Goal: Task Accomplishment & Management: Use online tool/utility

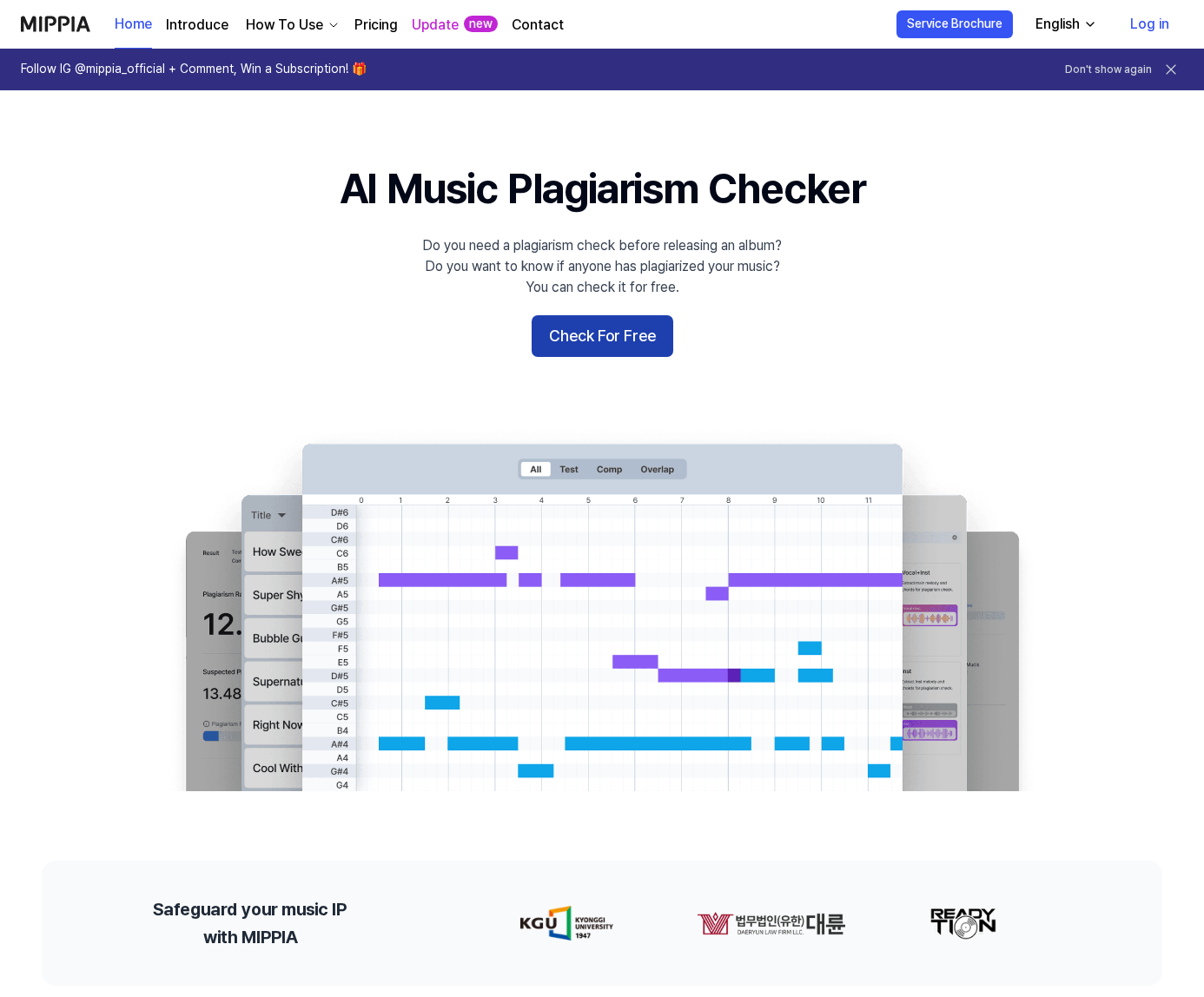
click at [614, 343] on button "Check For Free" at bounding box center [603, 336] width 142 height 41
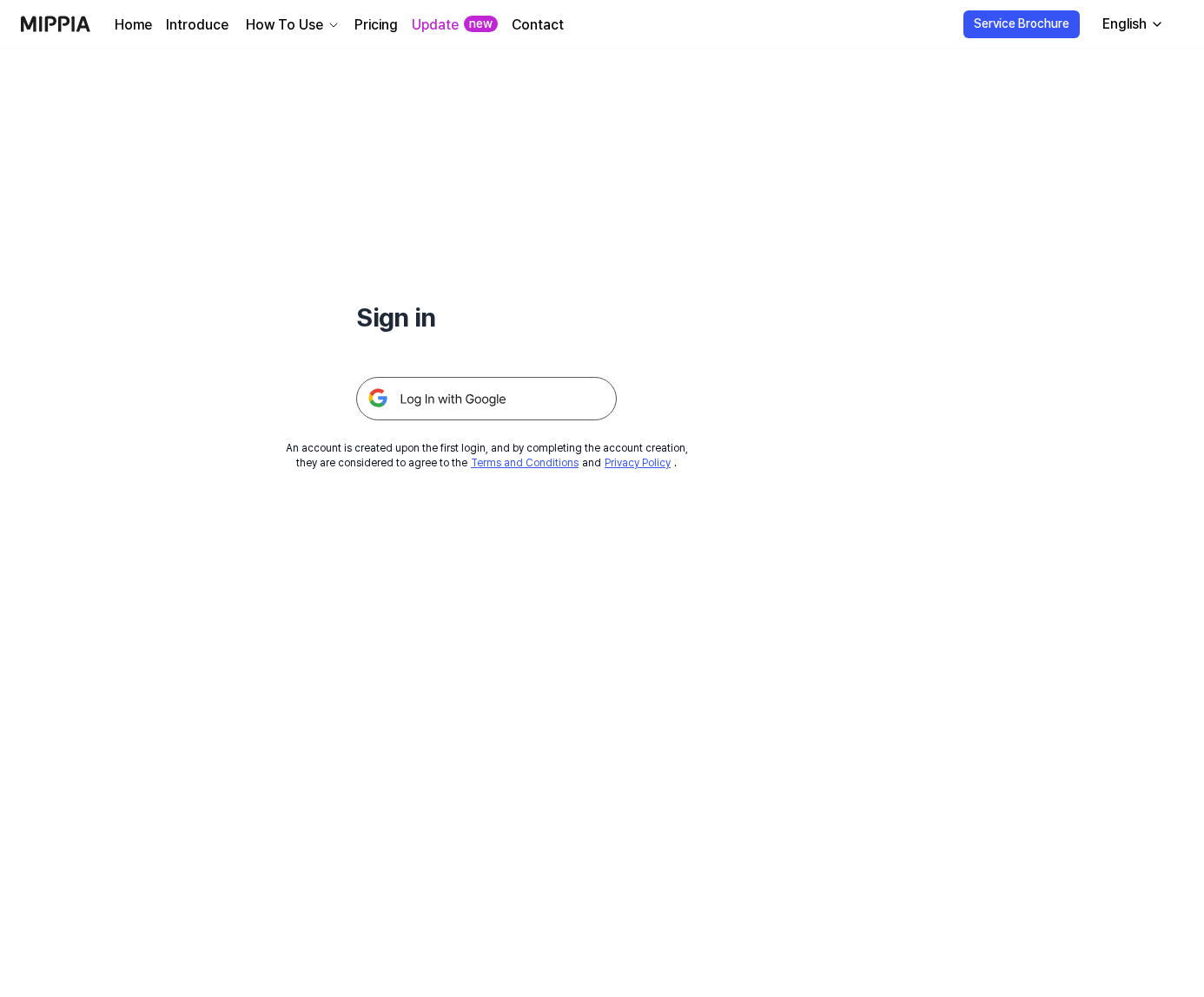
click at [381, 17] on link "Pricing" at bounding box center [376, 25] width 43 height 21
click at [377, 22] on link "Pricing" at bounding box center [376, 25] width 43 height 21
click at [393, 391] on img at bounding box center [487, 398] width 261 height 43
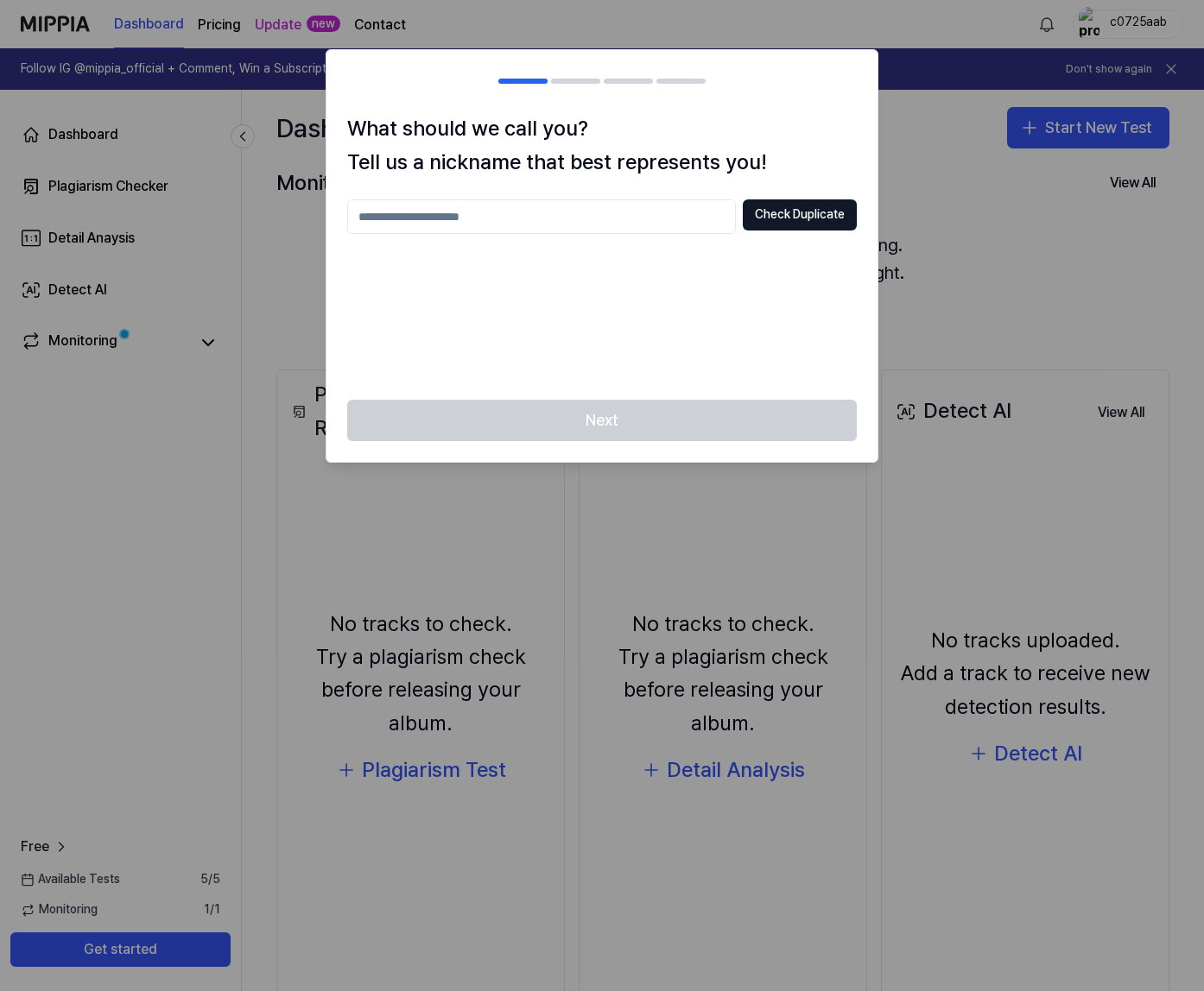
click at [603, 219] on input "text" at bounding box center [541, 216] width 389 height 34
drag, startPoint x: 605, startPoint y: 217, endPoint x: 624, endPoint y: 312, distance: 96.9
click at [624, 312] on div "**********" at bounding box center [602, 289] width 510 height 179
click at [440, 217] on input "**********" at bounding box center [541, 216] width 389 height 34
type input "**********"
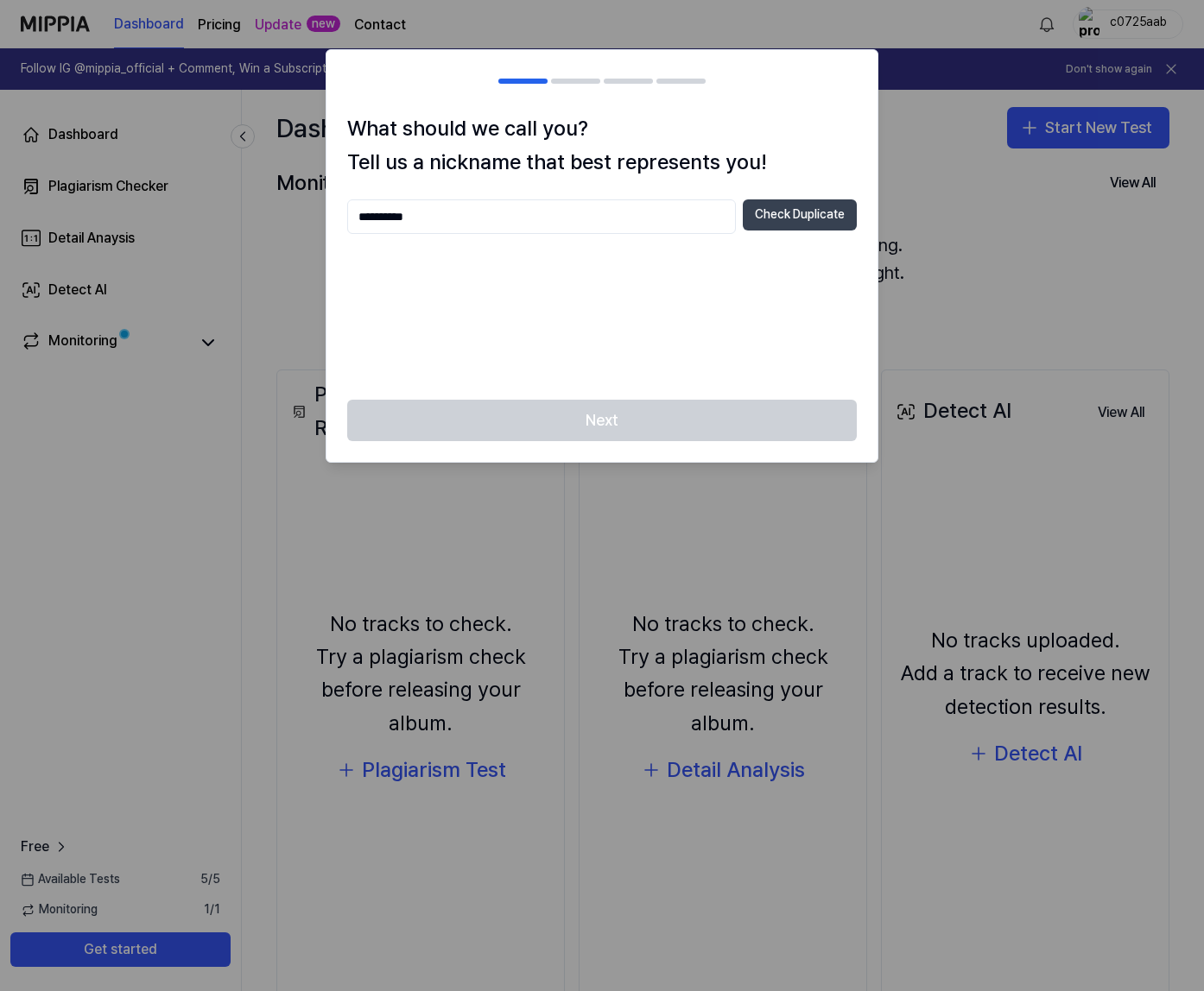
click at [807, 216] on button "Check Duplicate" at bounding box center [800, 214] width 114 height 31
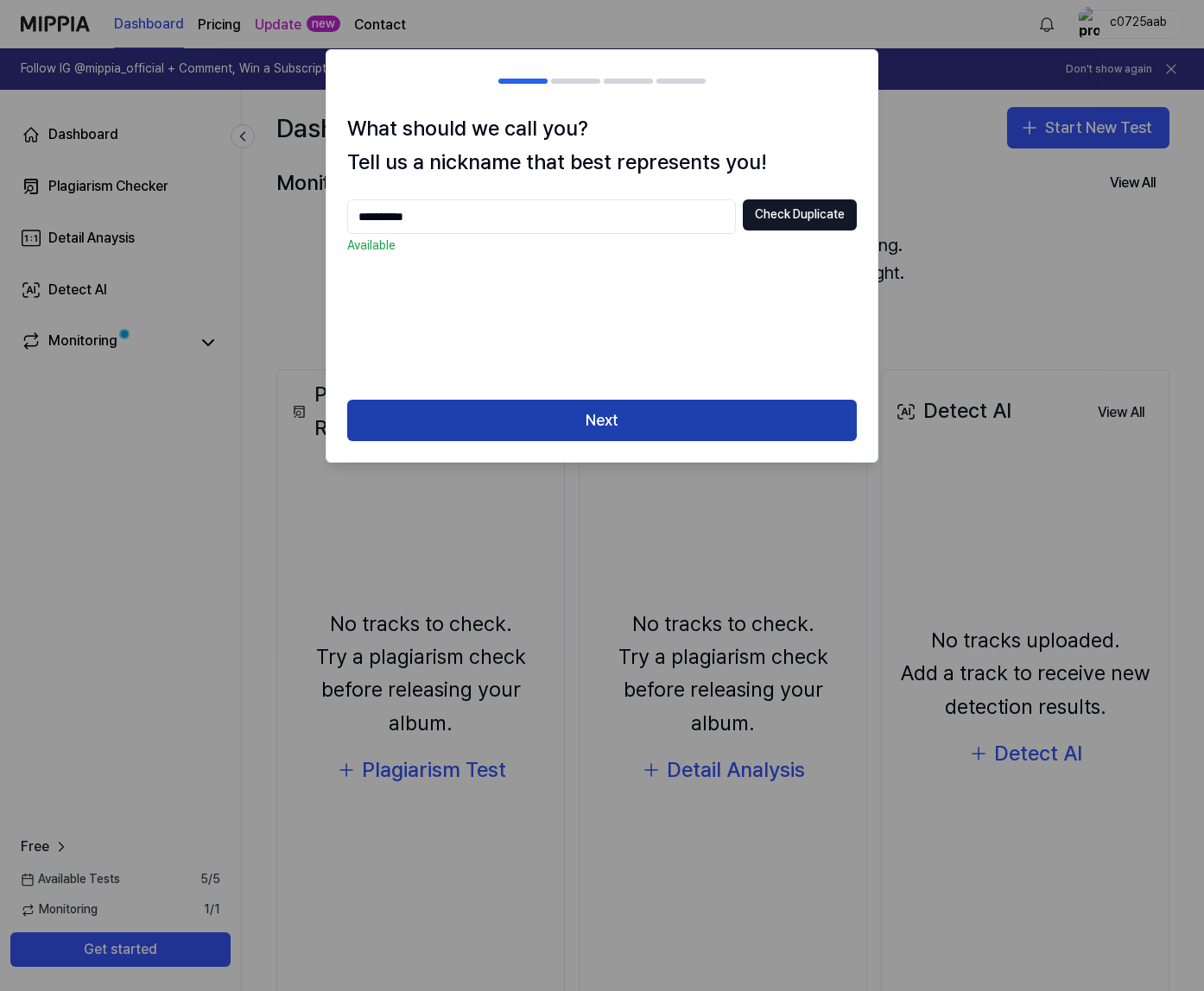
click at [610, 410] on button "Next" at bounding box center [602, 420] width 510 height 41
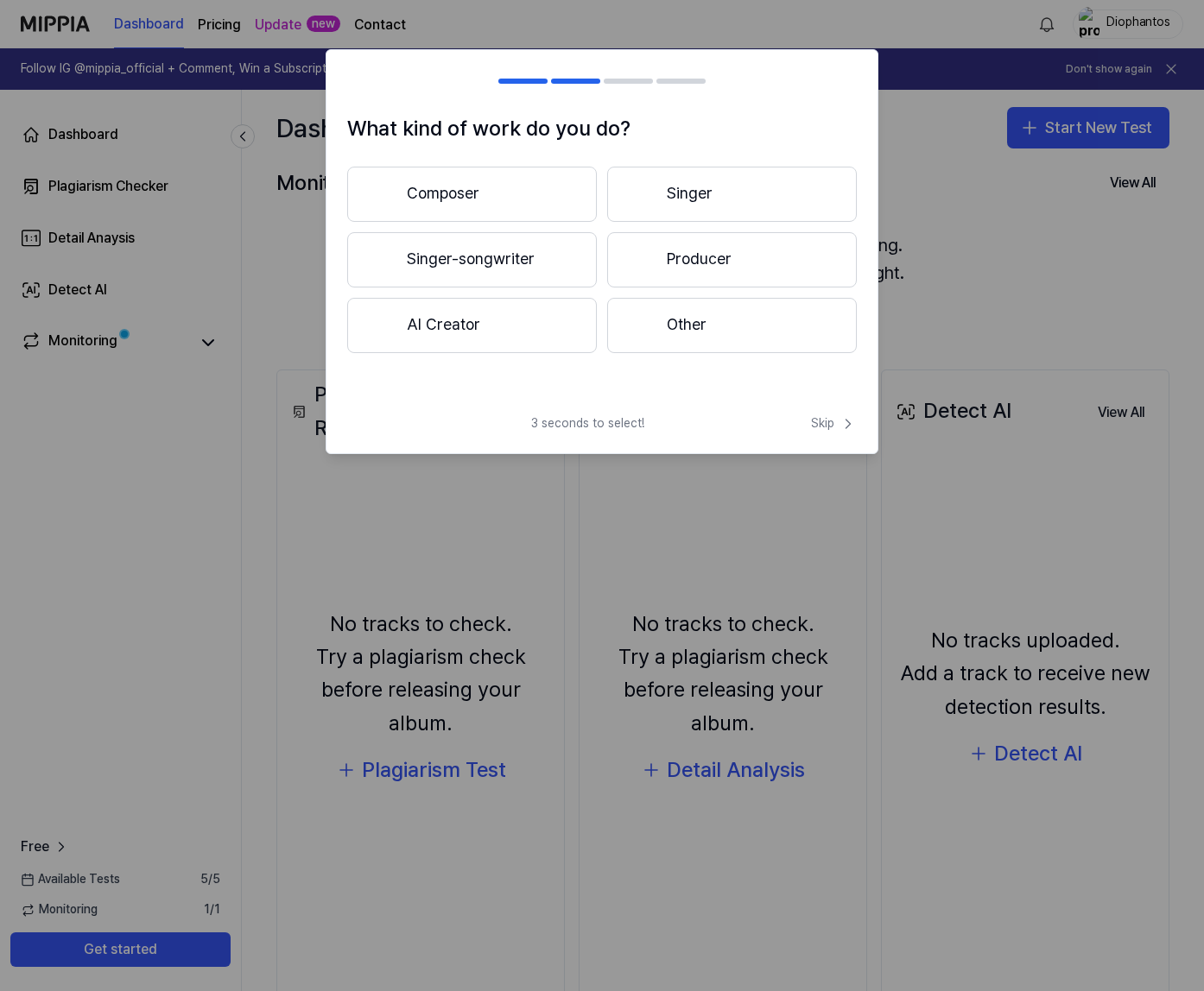
click at [560, 189] on button "Composer" at bounding box center [472, 194] width 250 height 55
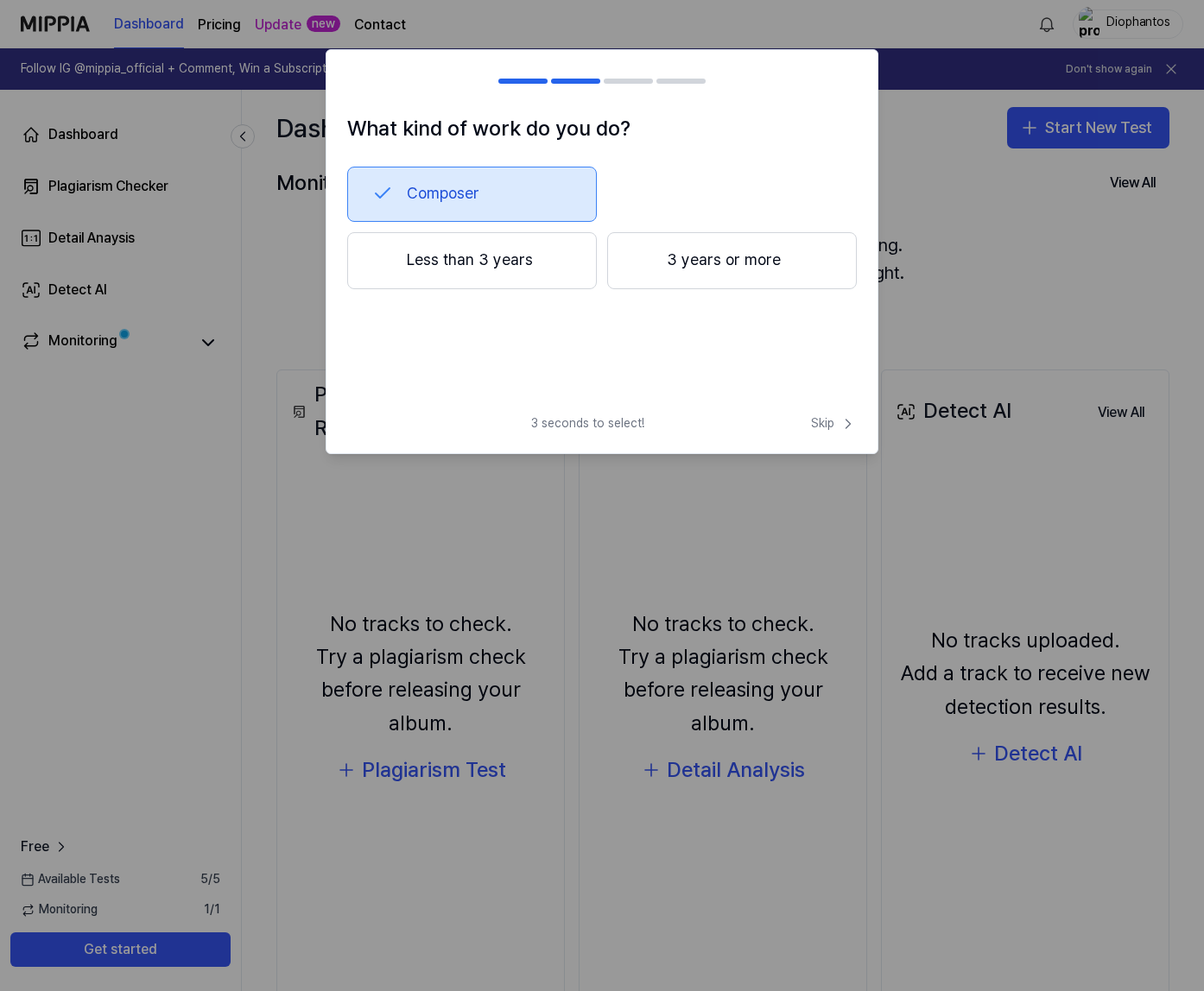
click at [681, 272] on button "3 years or more" at bounding box center [732, 261] width 250 height 57
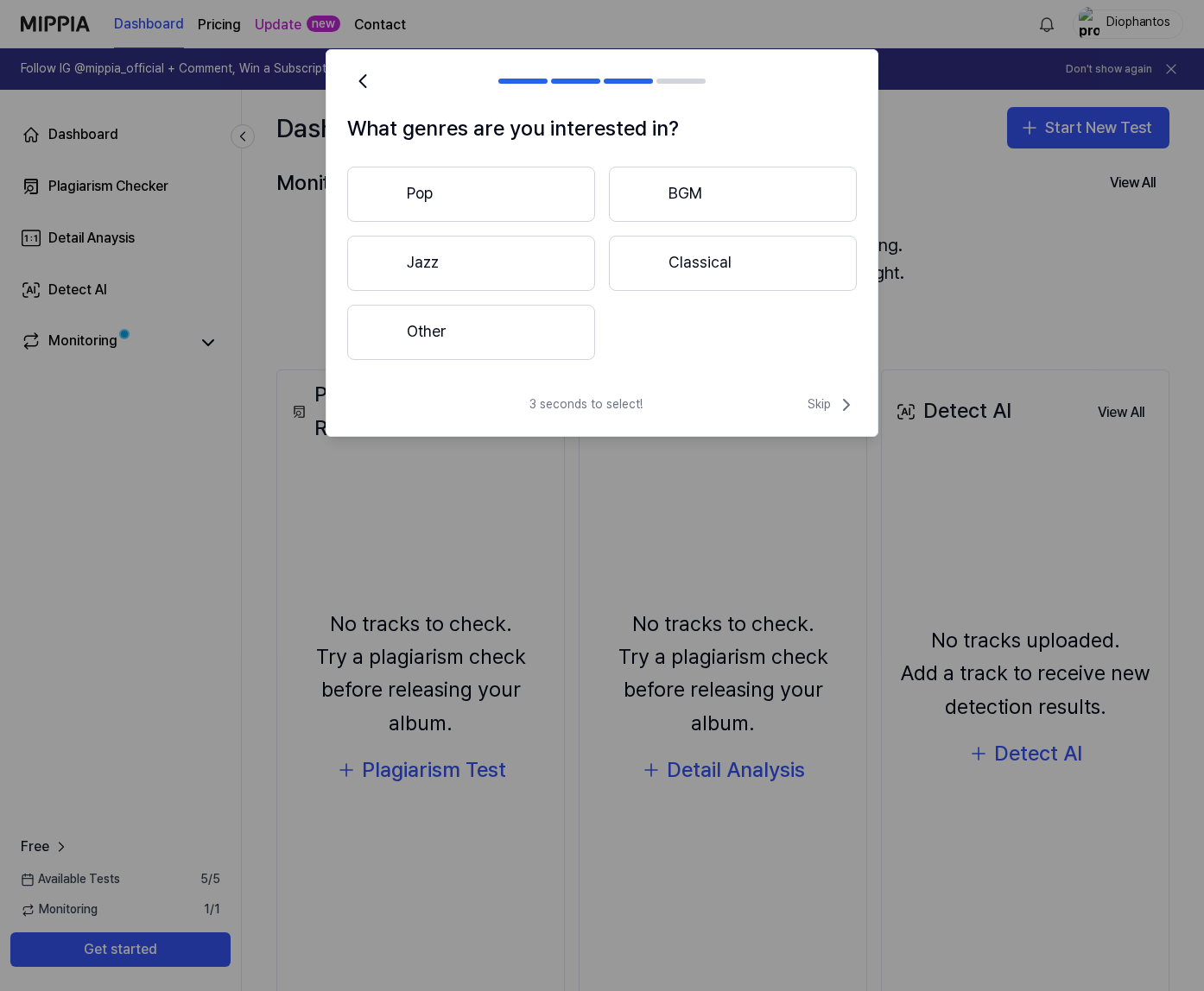
click at [539, 345] on button "Other" at bounding box center [471, 333] width 248 height 55
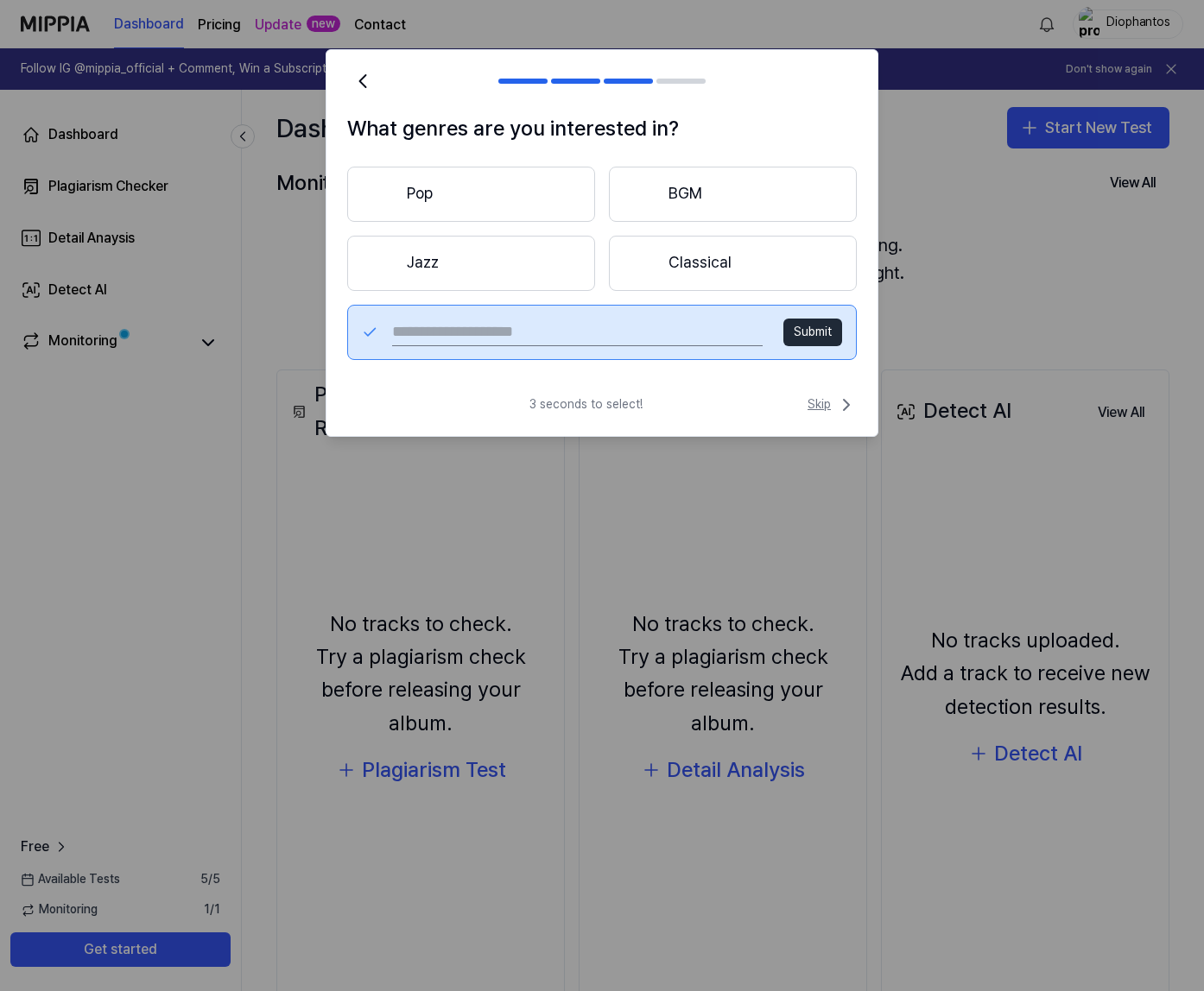
click at [818, 399] on span "Skip" at bounding box center [832, 405] width 50 height 21
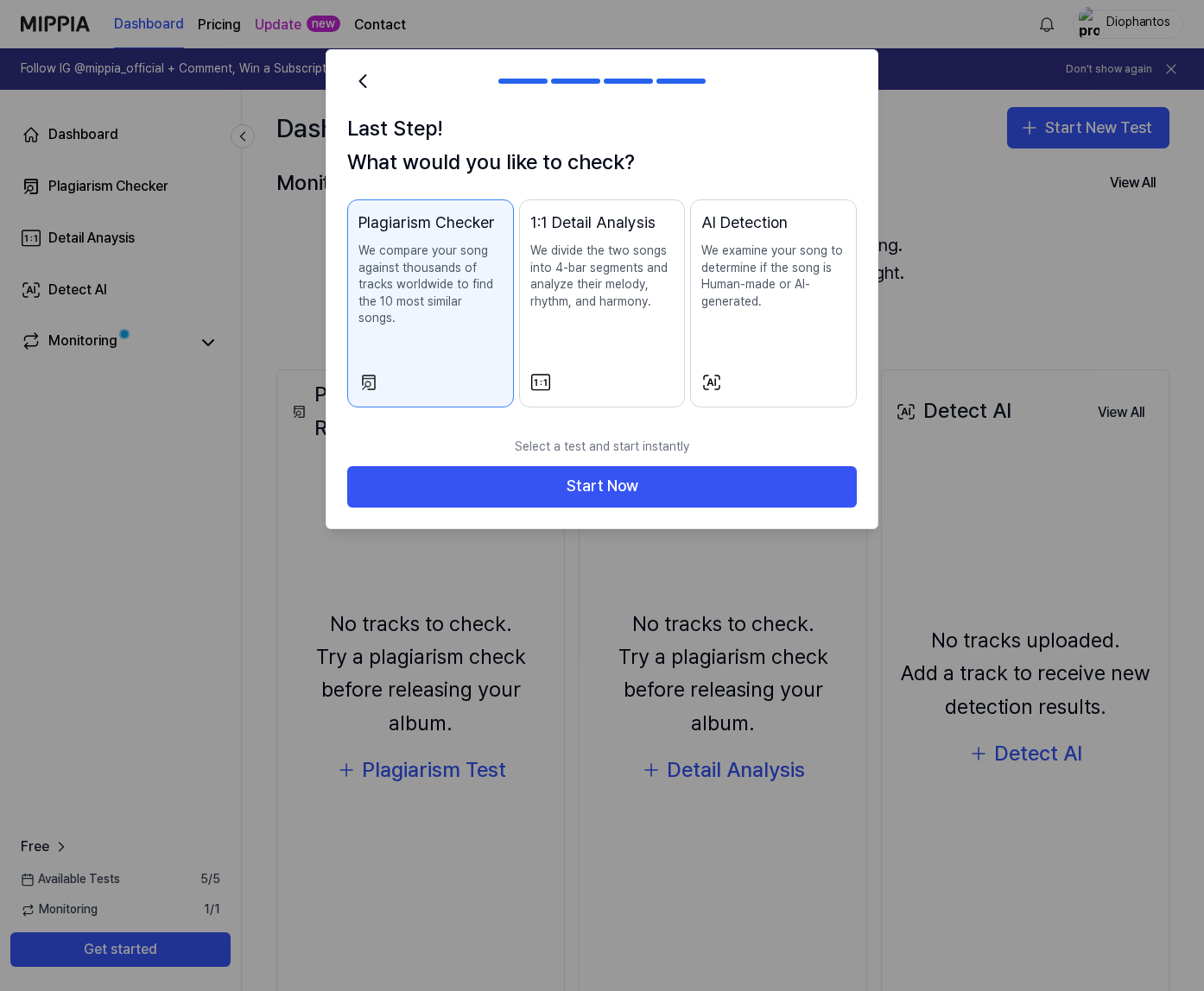
click at [763, 302] on p "We examine your song to determine if the song is Human-made or AI-generated." at bounding box center [773, 276] width 144 height 68
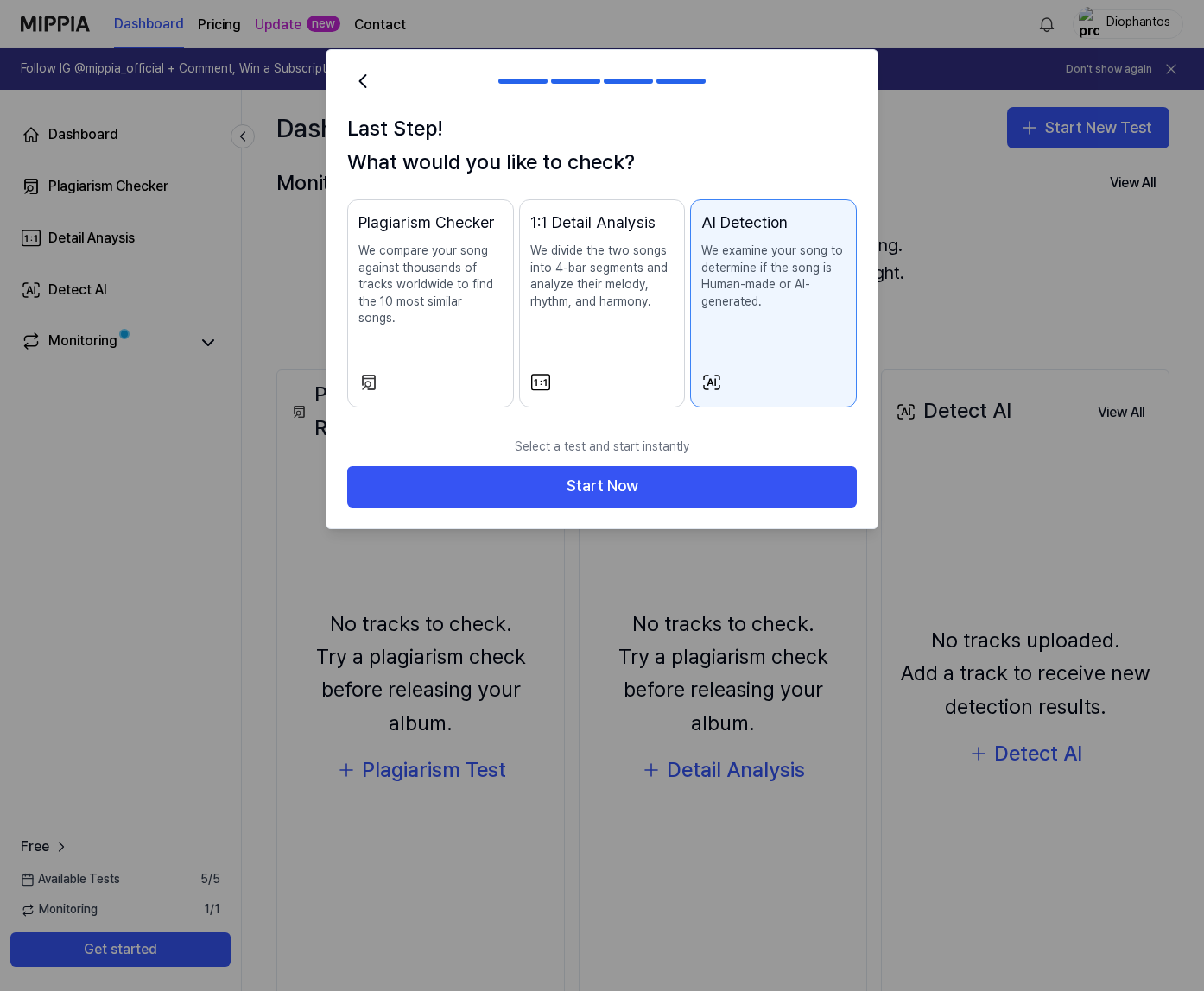
click at [587, 306] on p "We divide the two songs into 4-bar segments and analyze their melody, rhythm, a…" at bounding box center [602, 276] width 144 height 68
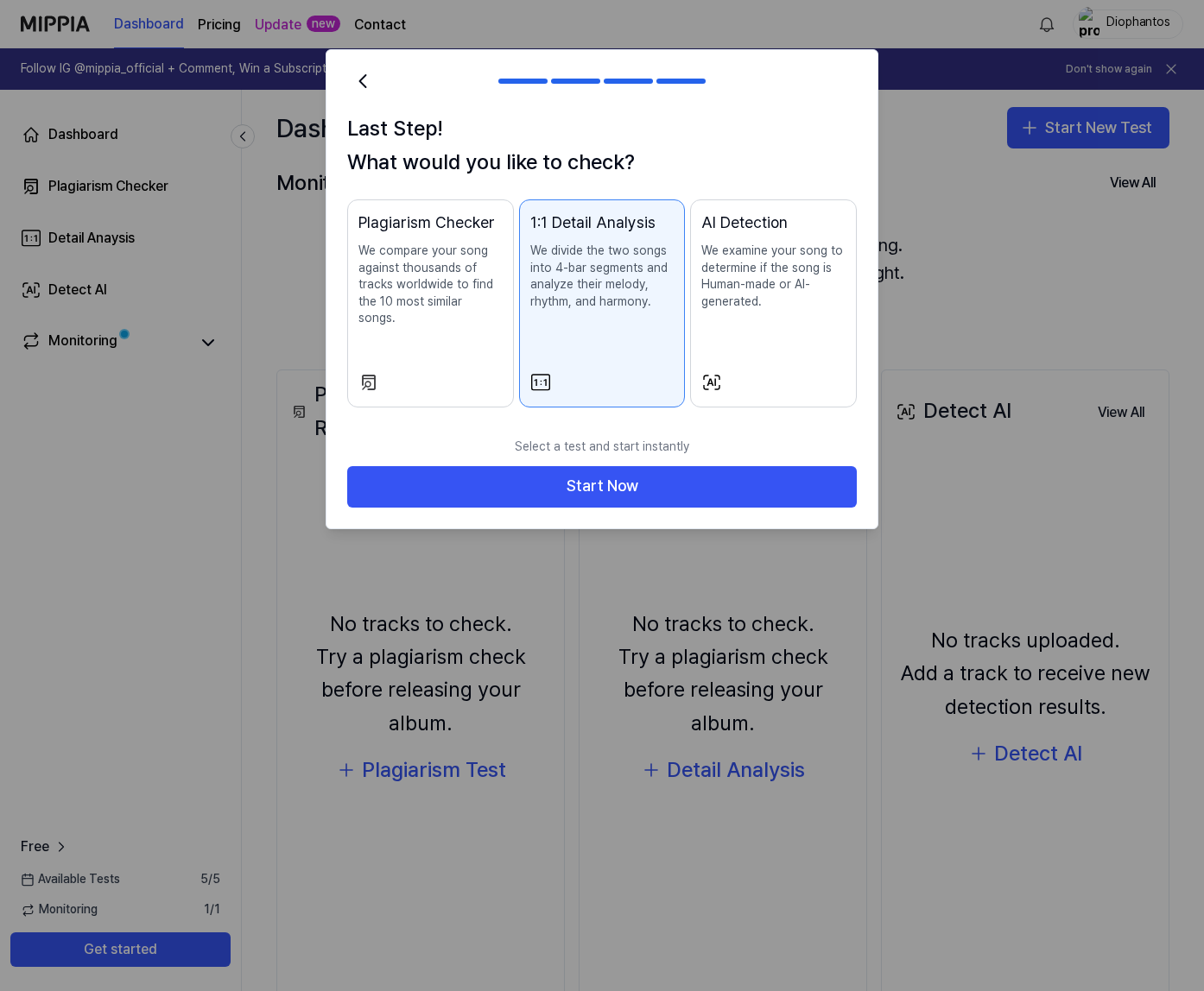
click at [404, 294] on p "We compare your song against thousands of tracks worldwide to find the 10 most …" at bounding box center [430, 285] width 144 height 85
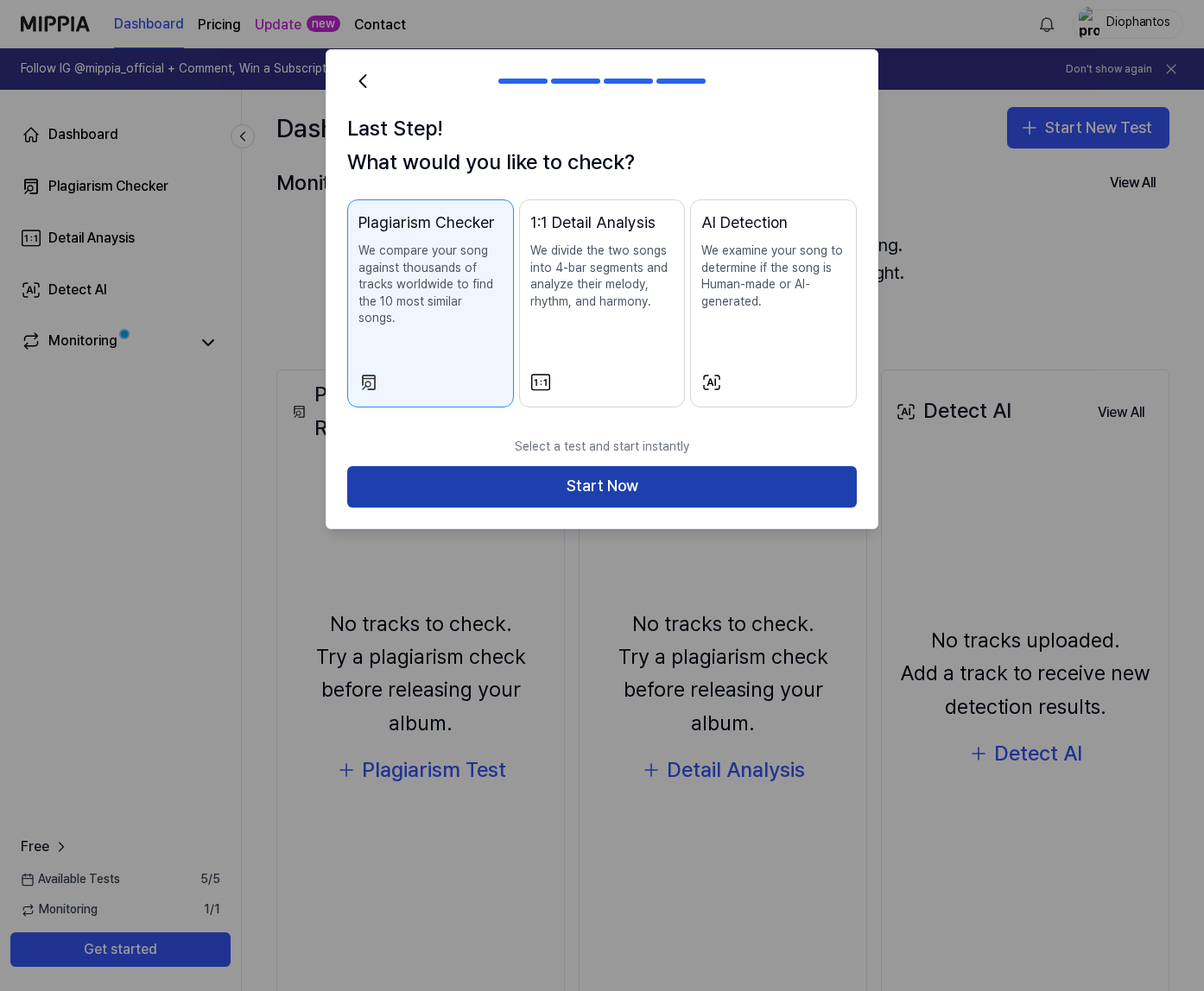
click at [530, 466] on button "Start Now" at bounding box center [602, 486] width 510 height 41
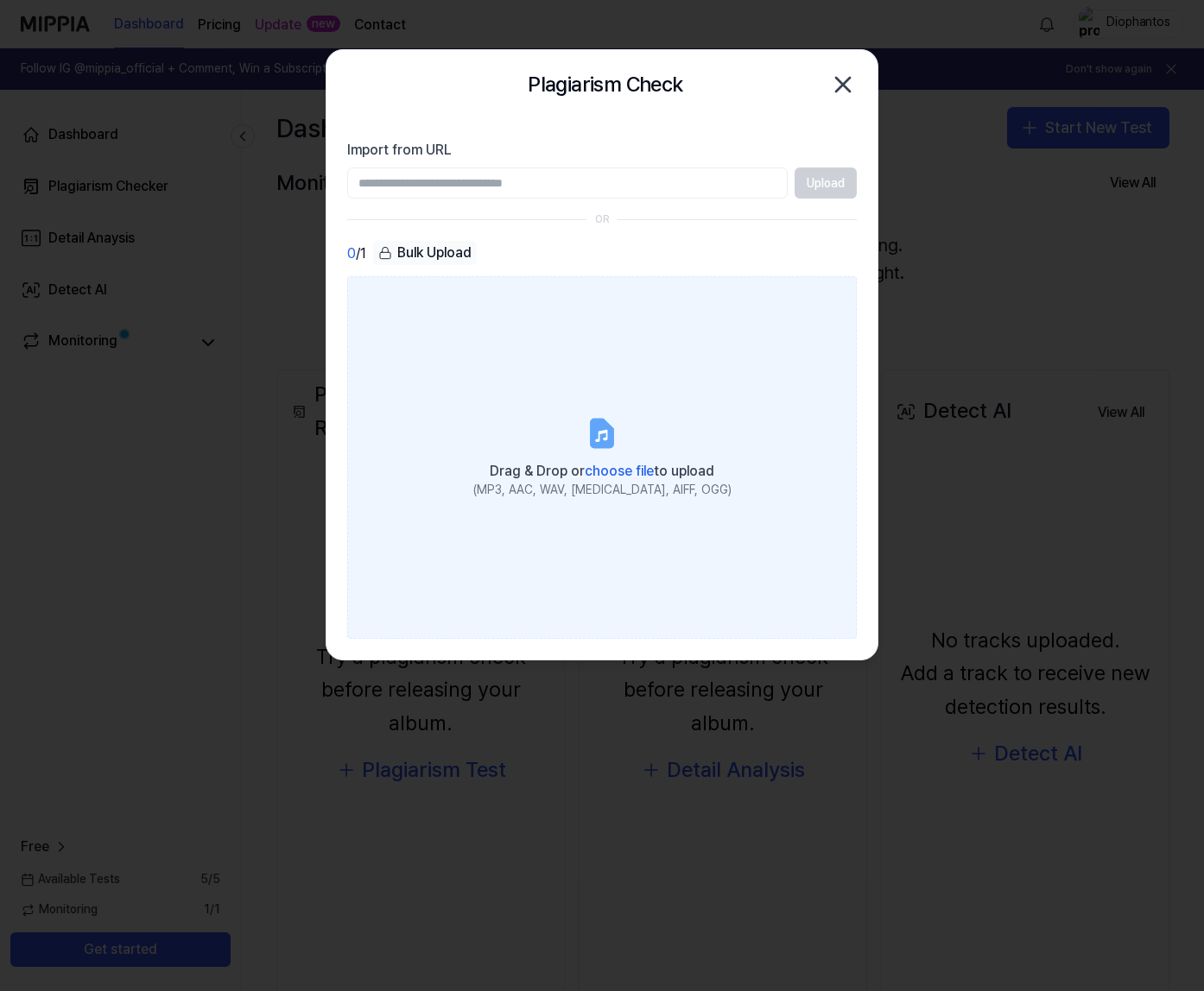
click at [603, 364] on label "Drag & Drop or choose file to upload (MP3, AAC, WAV, FLAC, AIFF, OGG)" at bounding box center [602, 457] width 510 height 363
click at [0, 0] on input "Drag & Drop or choose file to upload (MP3, AAC, WAV, FLAC, AIFF, OGG)" at bounding box center [0, 0] width 0 height 0
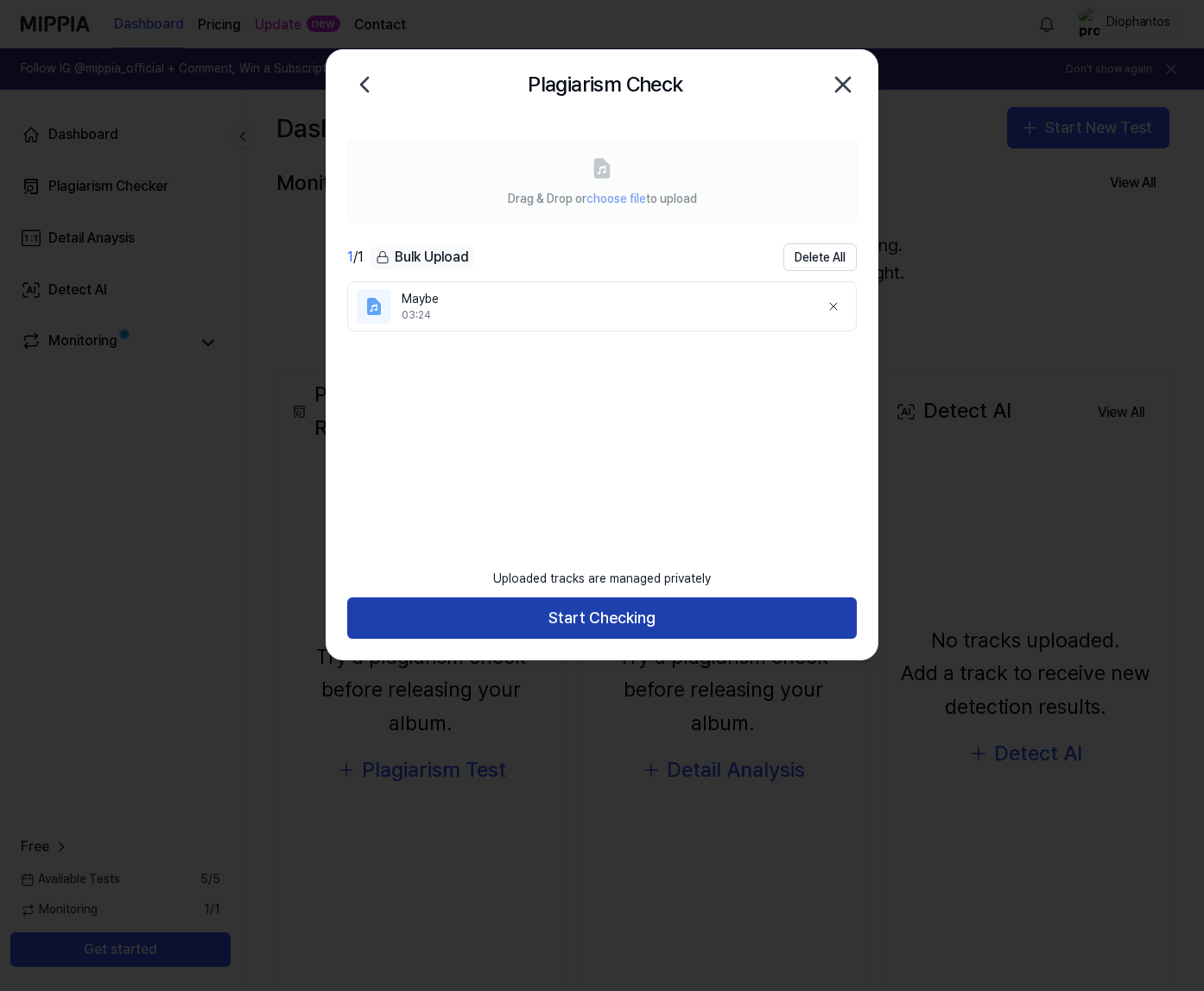
click at [572, 621] on button "Start Checking" at bounding box center [602, 617] width 510 height 41
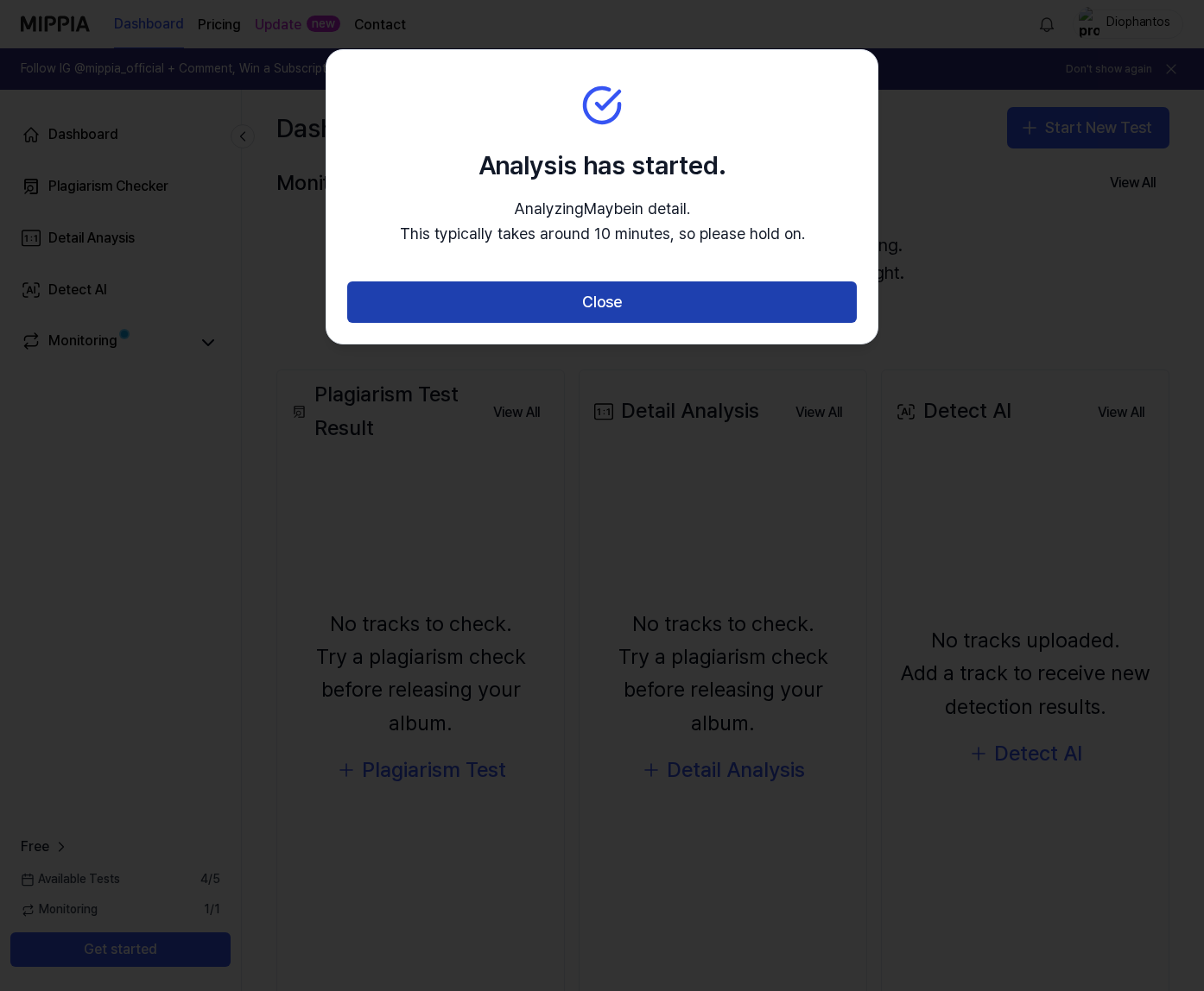
click at [524, 299] on button "Close" at bounding box center [602, 301] width 510 height 41
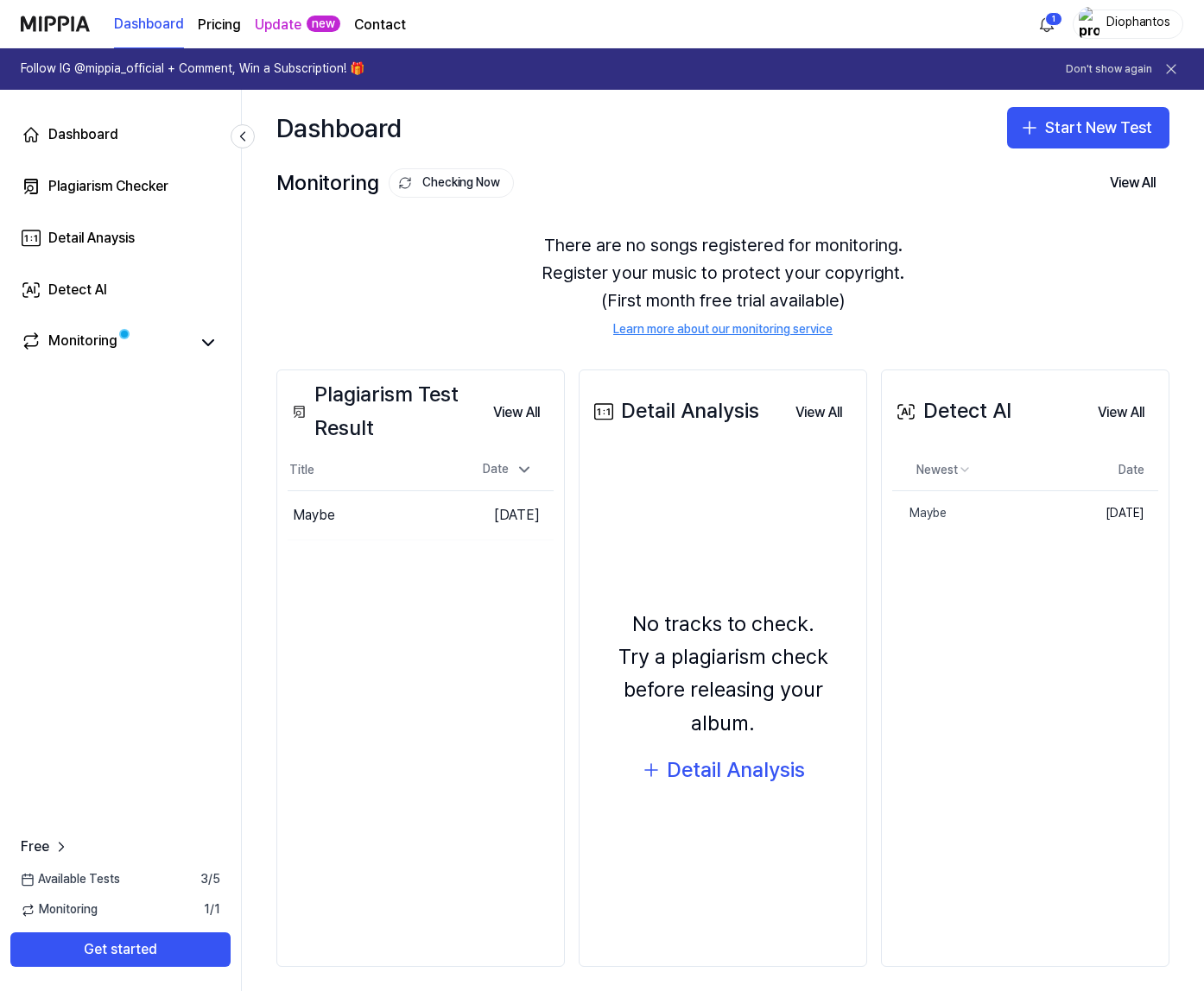
click at [1134, 28] on div "Diophantos" at bounding box center [1138, 23] width 68 height 19
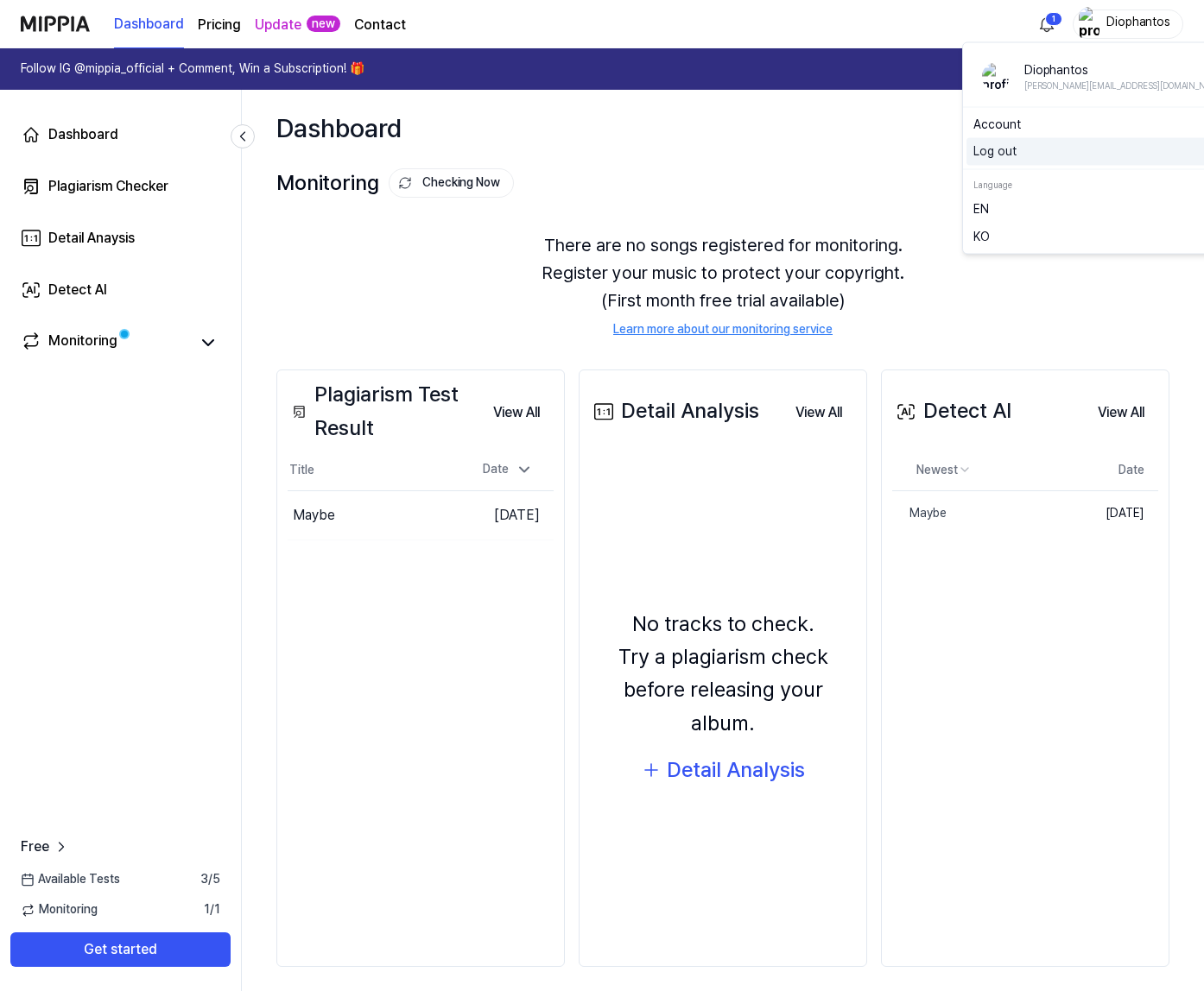
click at [1021, 155] on button "Log out" at bounding box center [1104, 152] width 261 height 17
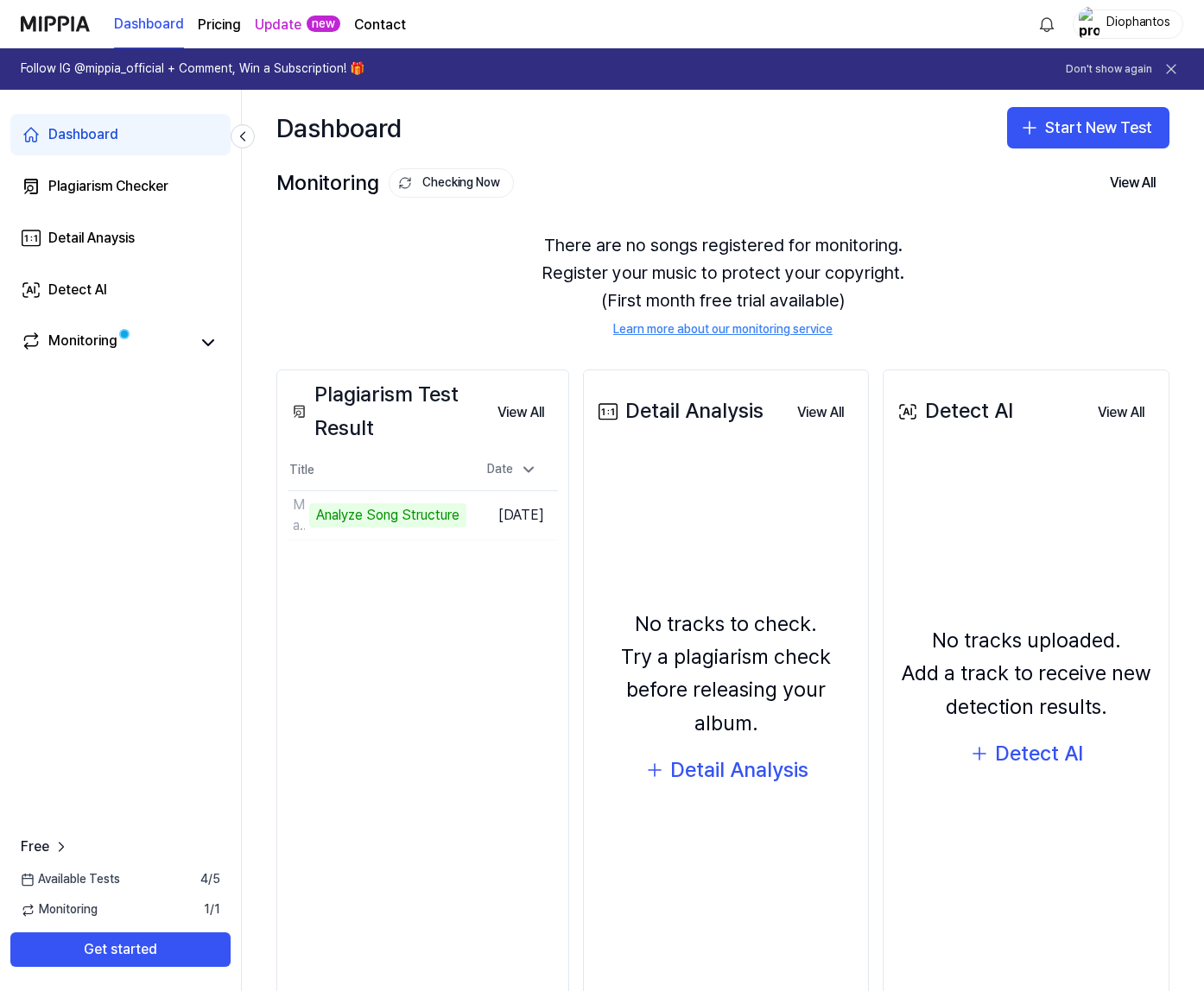
click at [71, 23] on img at bounding box center [55, 24] width 69 height 48
click at [56, 28] on img at bounding box center [55, 24] width 69 height 48
click at [32, 34] on img at bounding box center [55, 24] width 69 height 48
click at [145, 30] on link "Dashboard" at bounding box center [149, 25] width 70 height 48
click at [218, 30] on page\) "Pricing" at bounding box center [219, 25] width 43 height 21
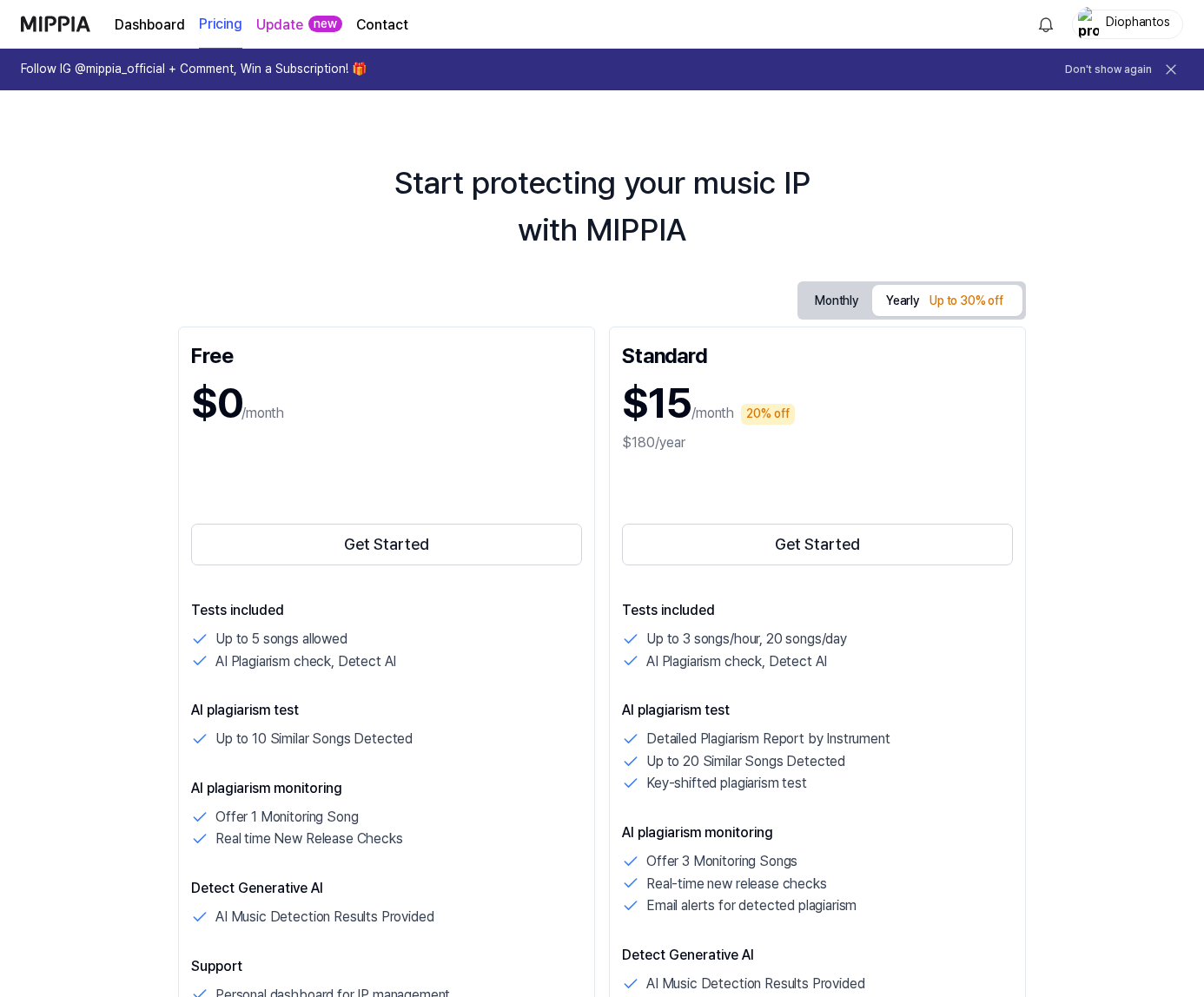
click at [172, 33] on link "Dashboard" at bounding box center [150, 25] width 70 height 21
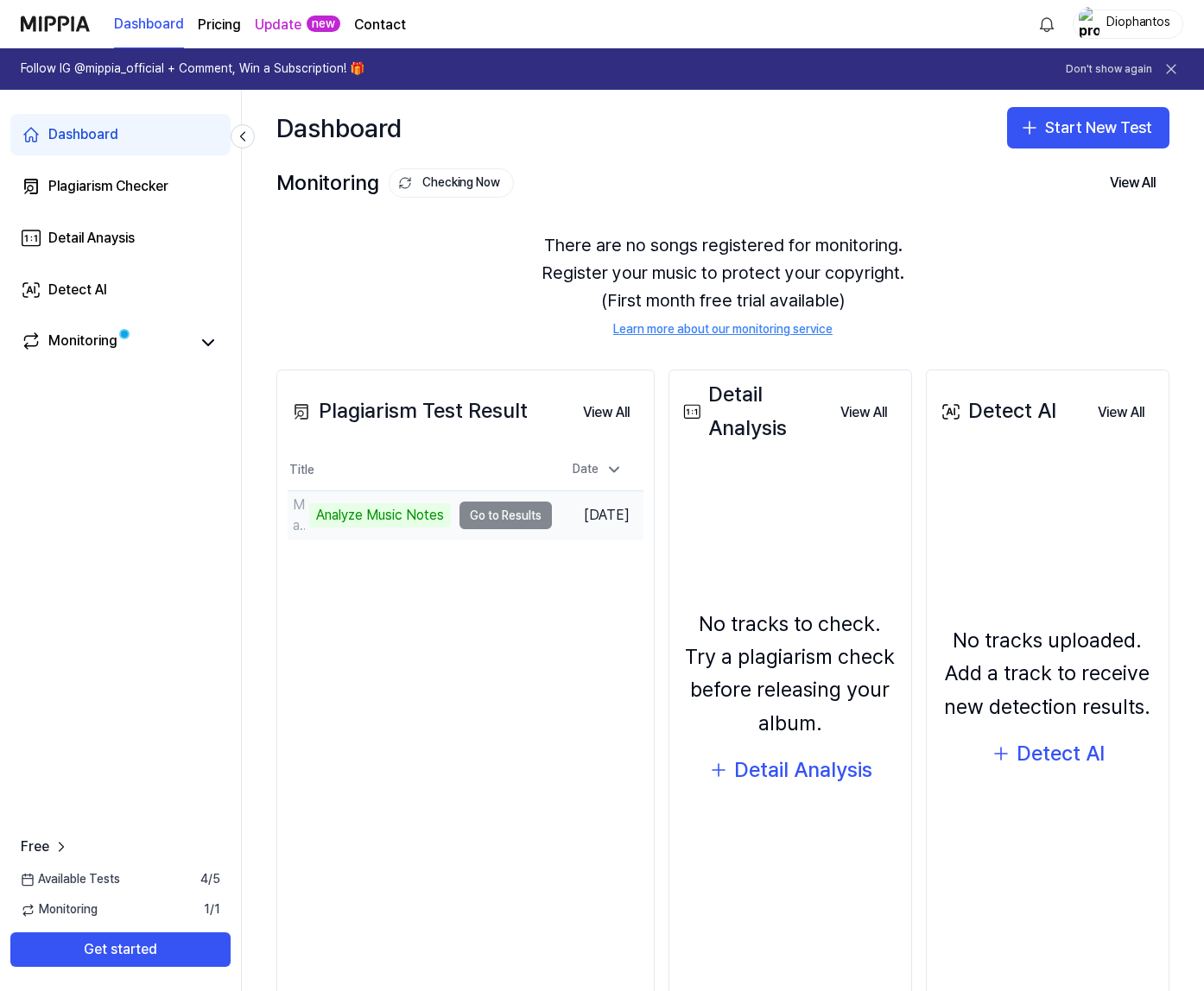
click at [488, 512] on td "Maybe Analyze Music Notes Go to Results" at bounding box center [419, 516] width 264 height 49
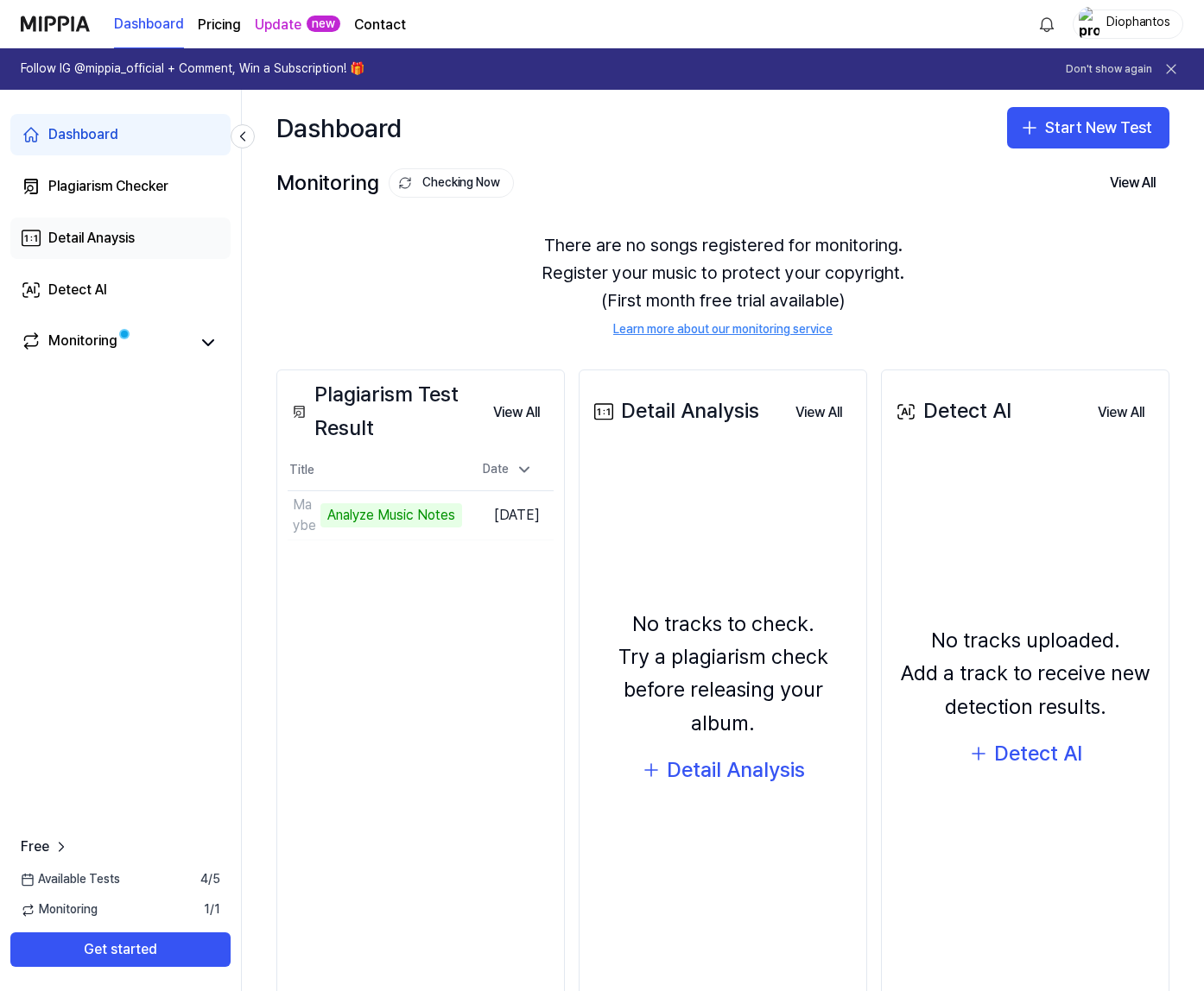
click at [174, 248] on link "Detail Anaysis" at bounding box center [120, 237] width 220 height 41
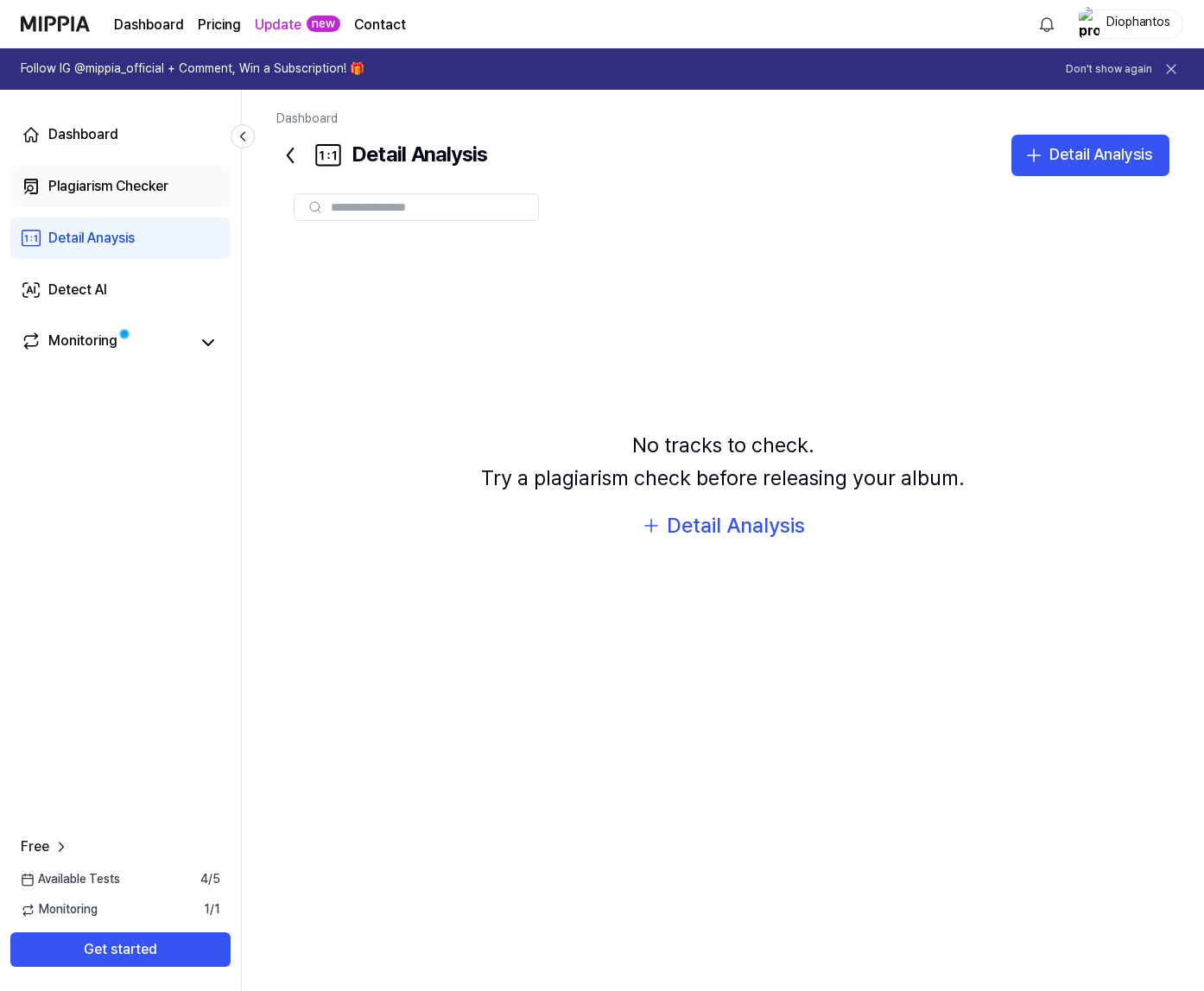
click at [153, 192] on div "Plagiarism Checker" at bounding box center [109, 187] width 120 height 21
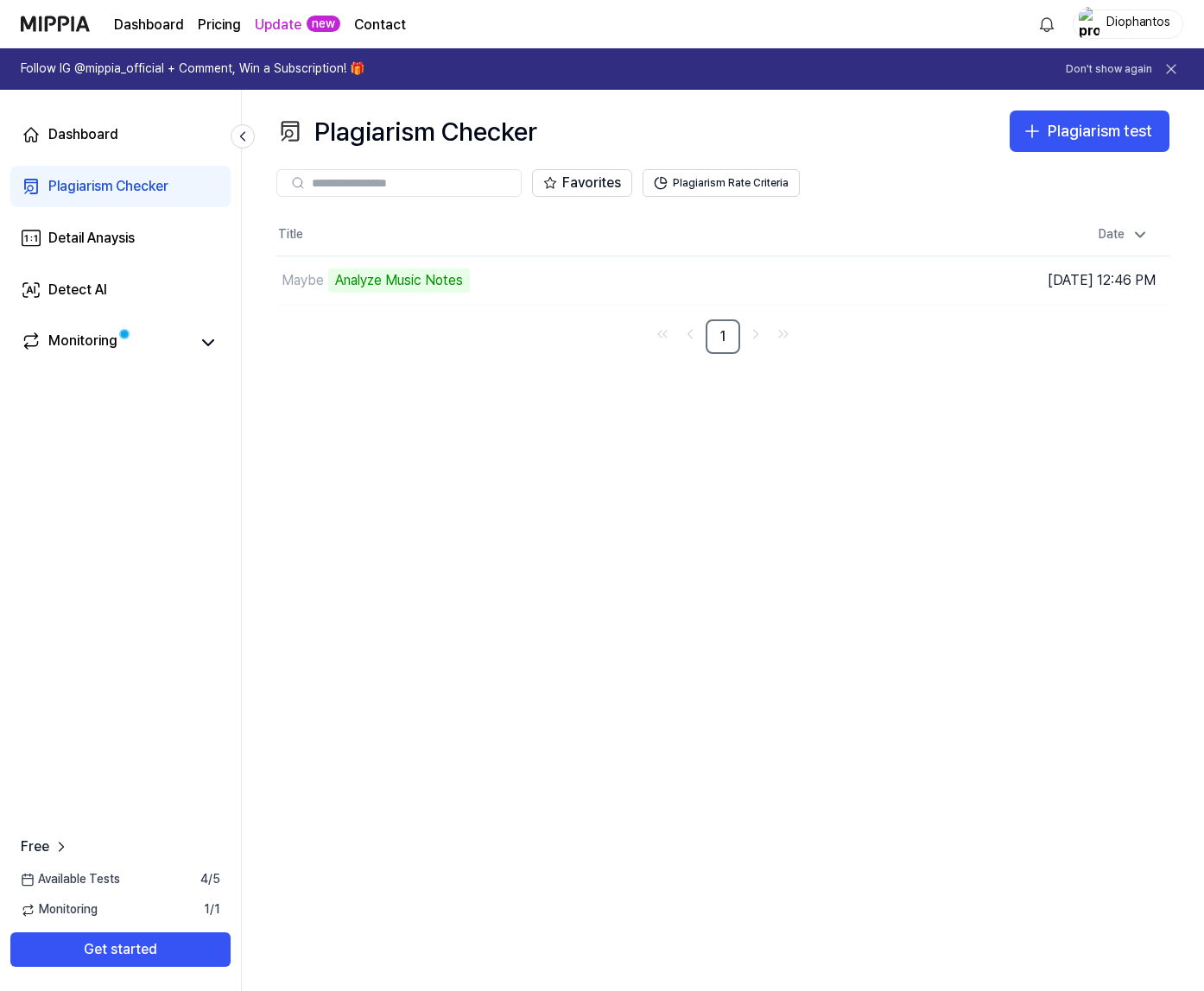
click at [145, 162] on div "Dashboard Plagiarism Checker Detail Anaysis Detect AI Monitoring" at bounding box center [120, 238] width 241 height 297
click at [145, 138] on link "Dashboard" at bounding box center [120, 134] width 220 height 41
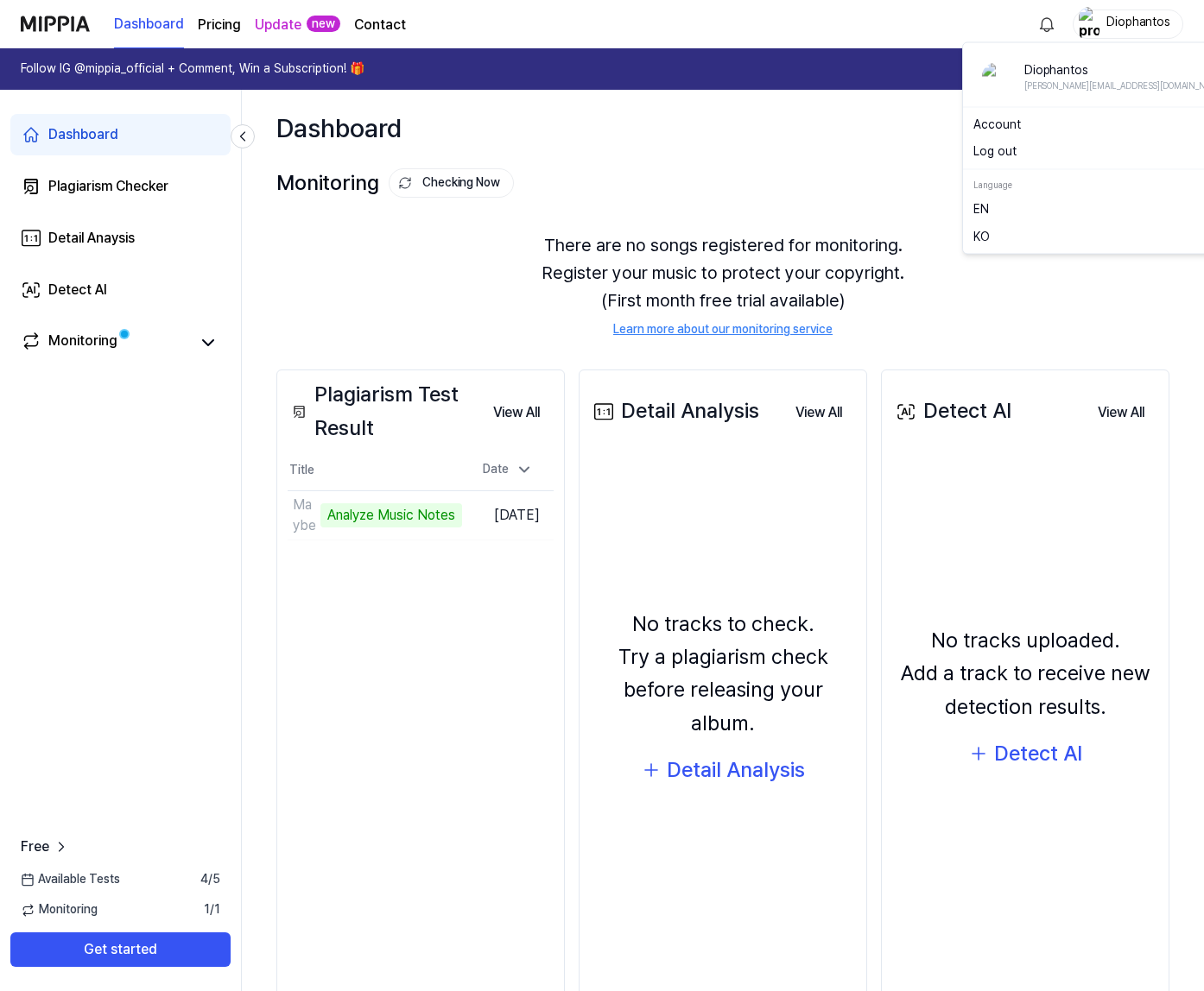
click at [1134, 11] on div "Diophantos" at bounding box center [1128, 24] width 111 height 30
click at [784, 160] on div "Dashboard Start New Test" at bounding box center [723, 128] width 962 height 76
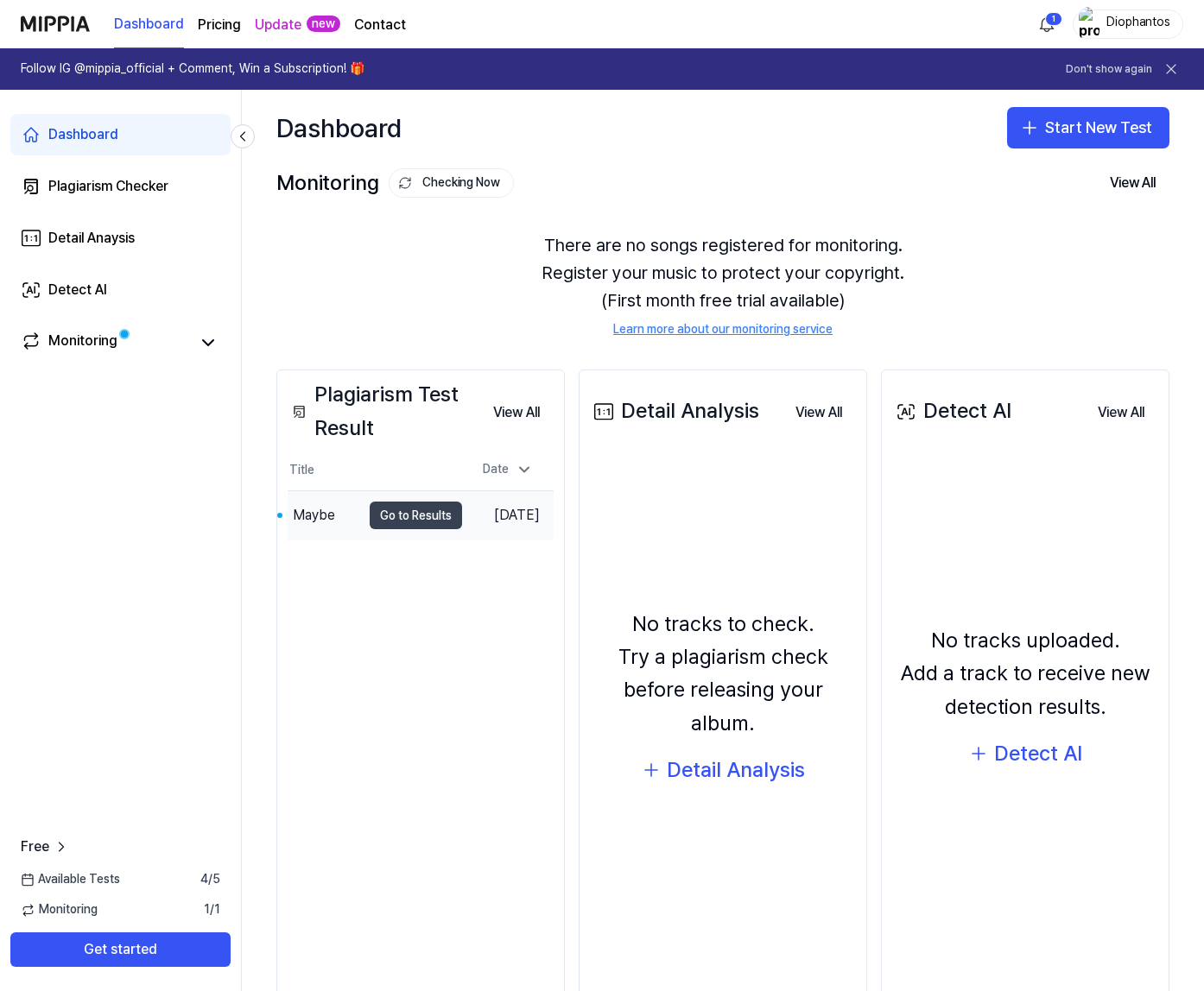
click at [382, 511] on button "Go to Results" at bounding box center [416, 515] width 92 height 28
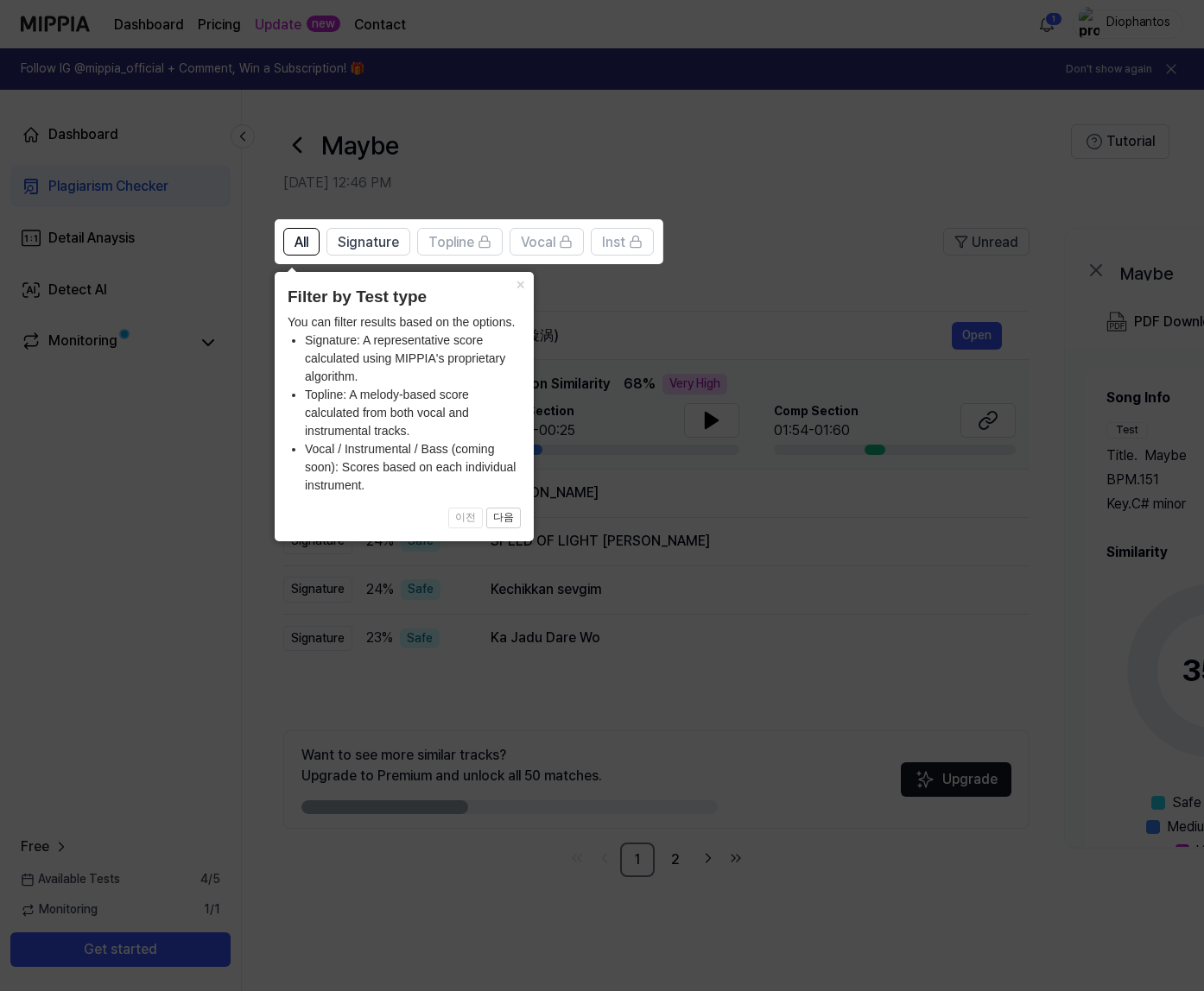
click at [690, 263] on icon at bounding box center [602, 496] width 1204 height 991
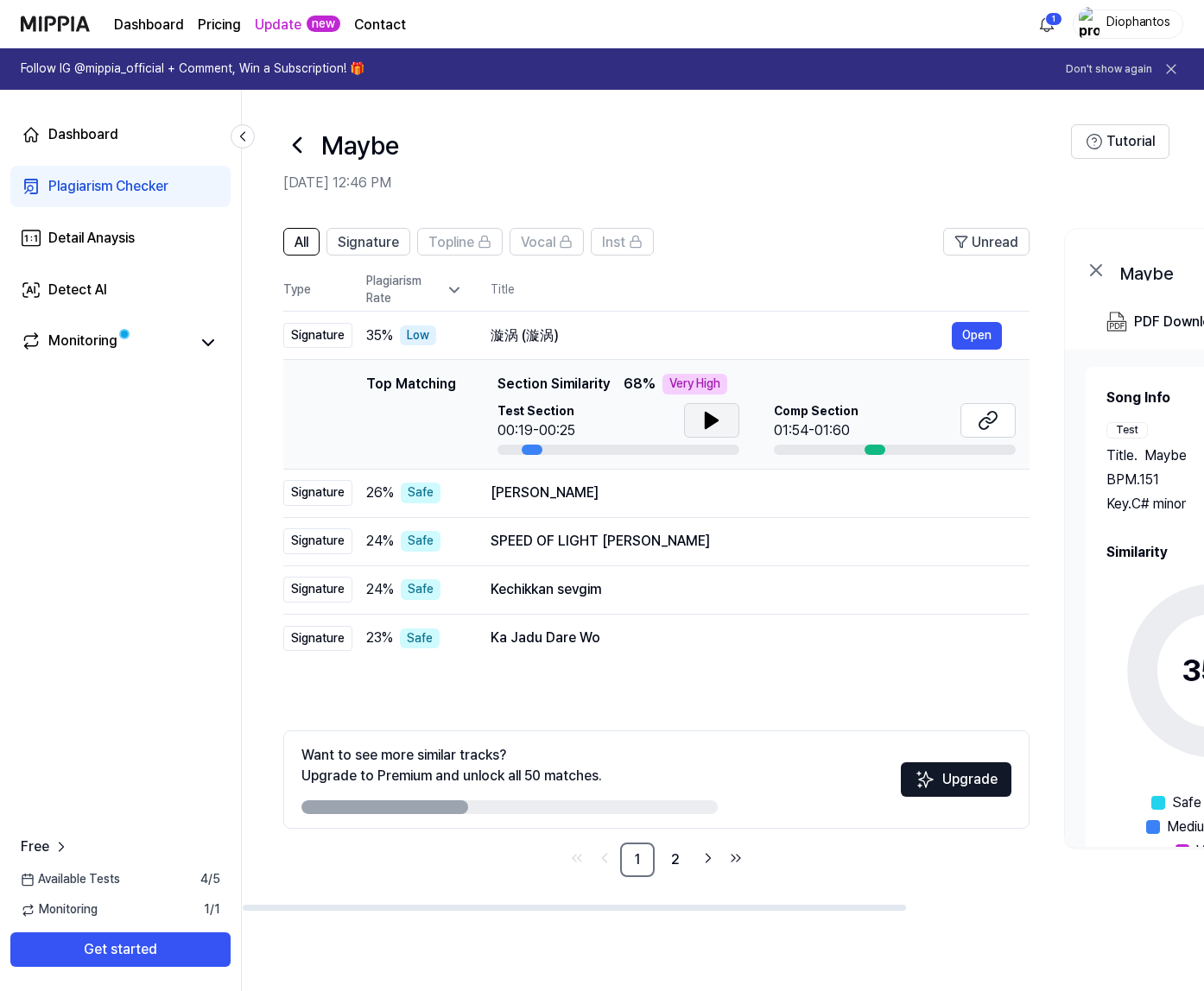
click at [710, 420] on icon at bounding box center [711, 420] width 12 height 15
click at [980, 423] on icon at bounding box center [985, 424] width 10 height 11
click at [540, 490] on div "Emi Ratha Rasavura Shankara" at bounding box center [722, 494] width 461 height 21
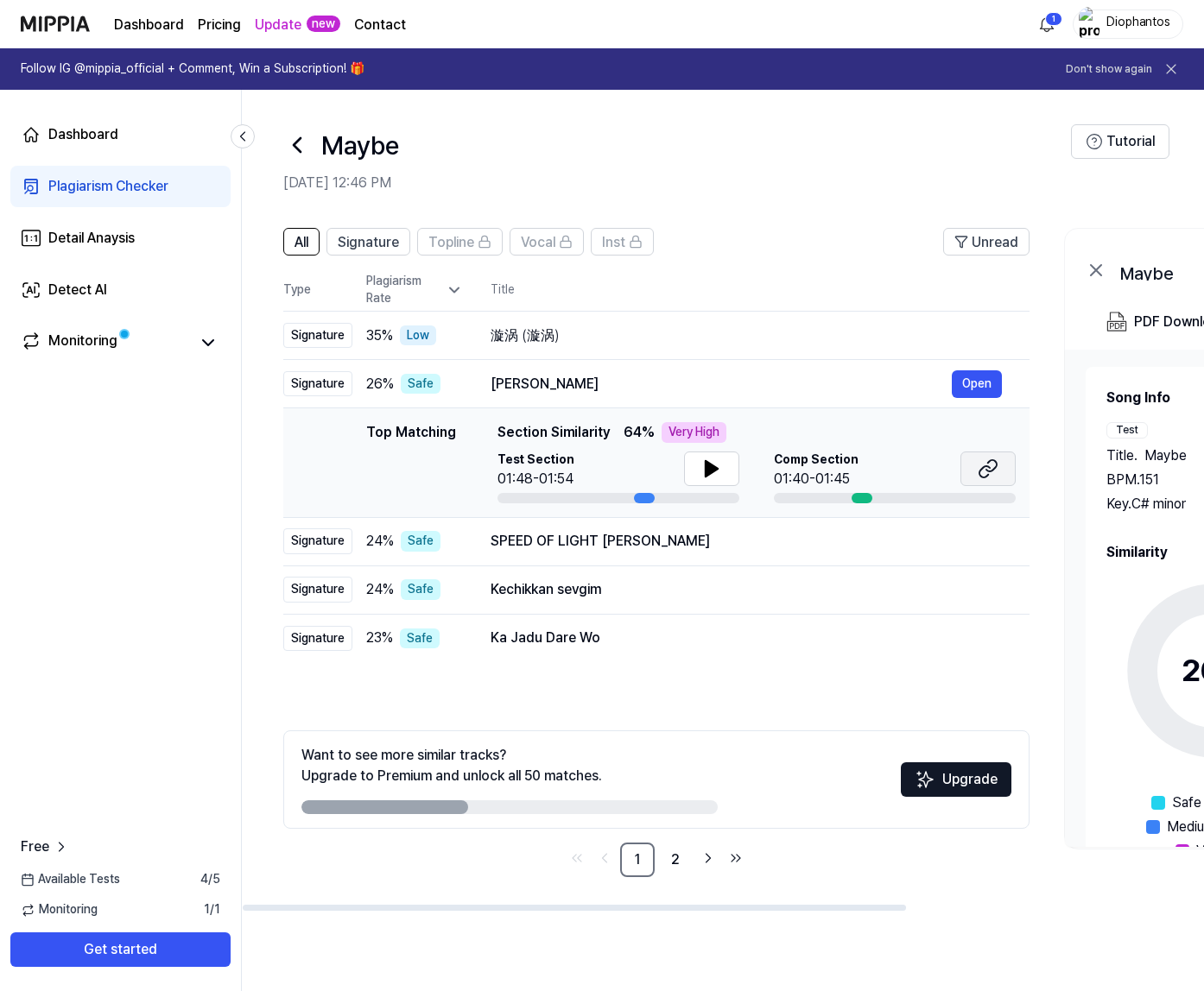
click at [993, 466] on icon at bounding box center [989, 469] width 21 height 21
click at [593, 326] on div "漩涡 (漩涡)" at bounding box center [722, 336] width 461 height 21
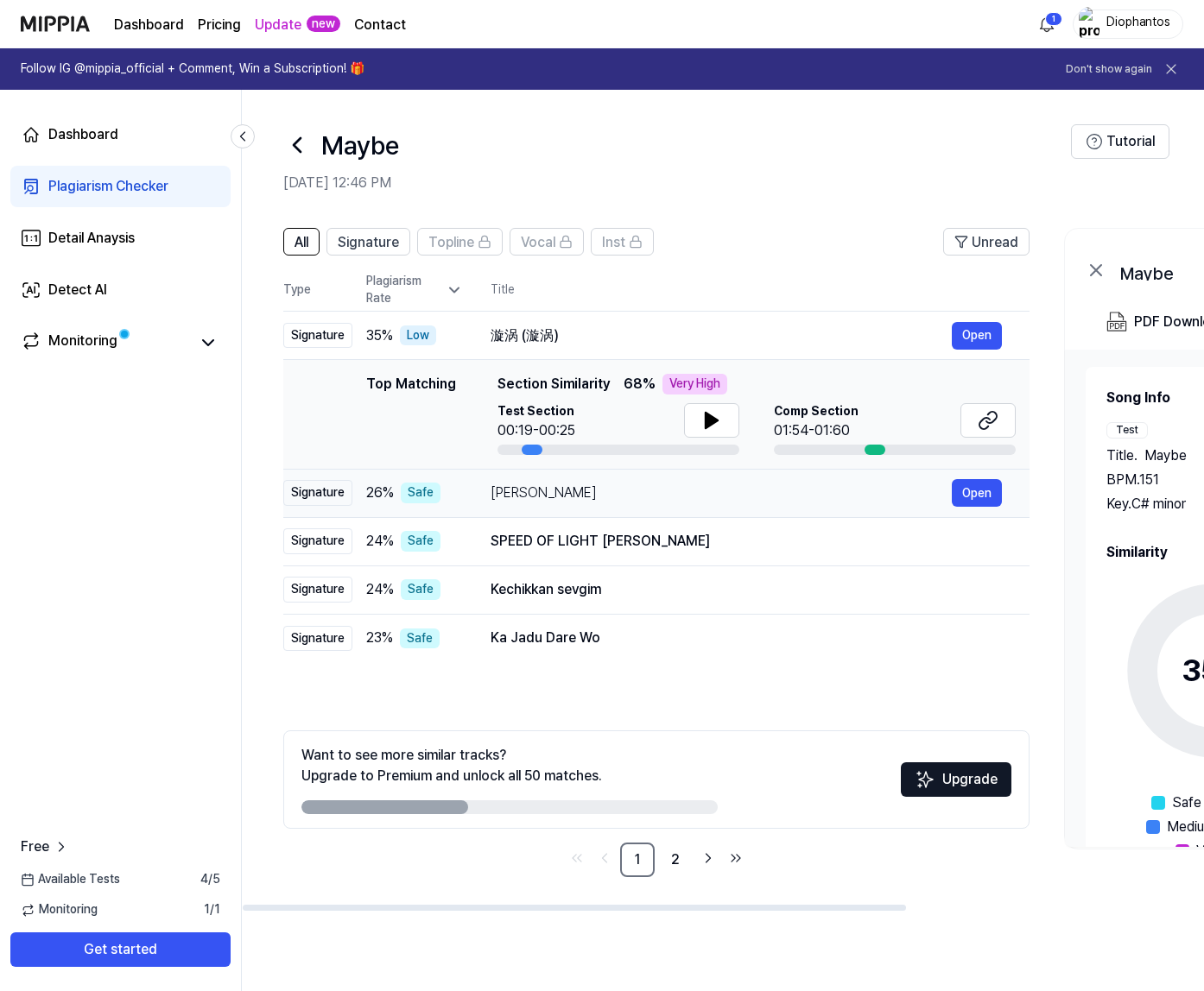
click at [640, 491] on div "Emi Ratha Rasavura Shankara" at bounding box center [722, 494] width 461 height 21
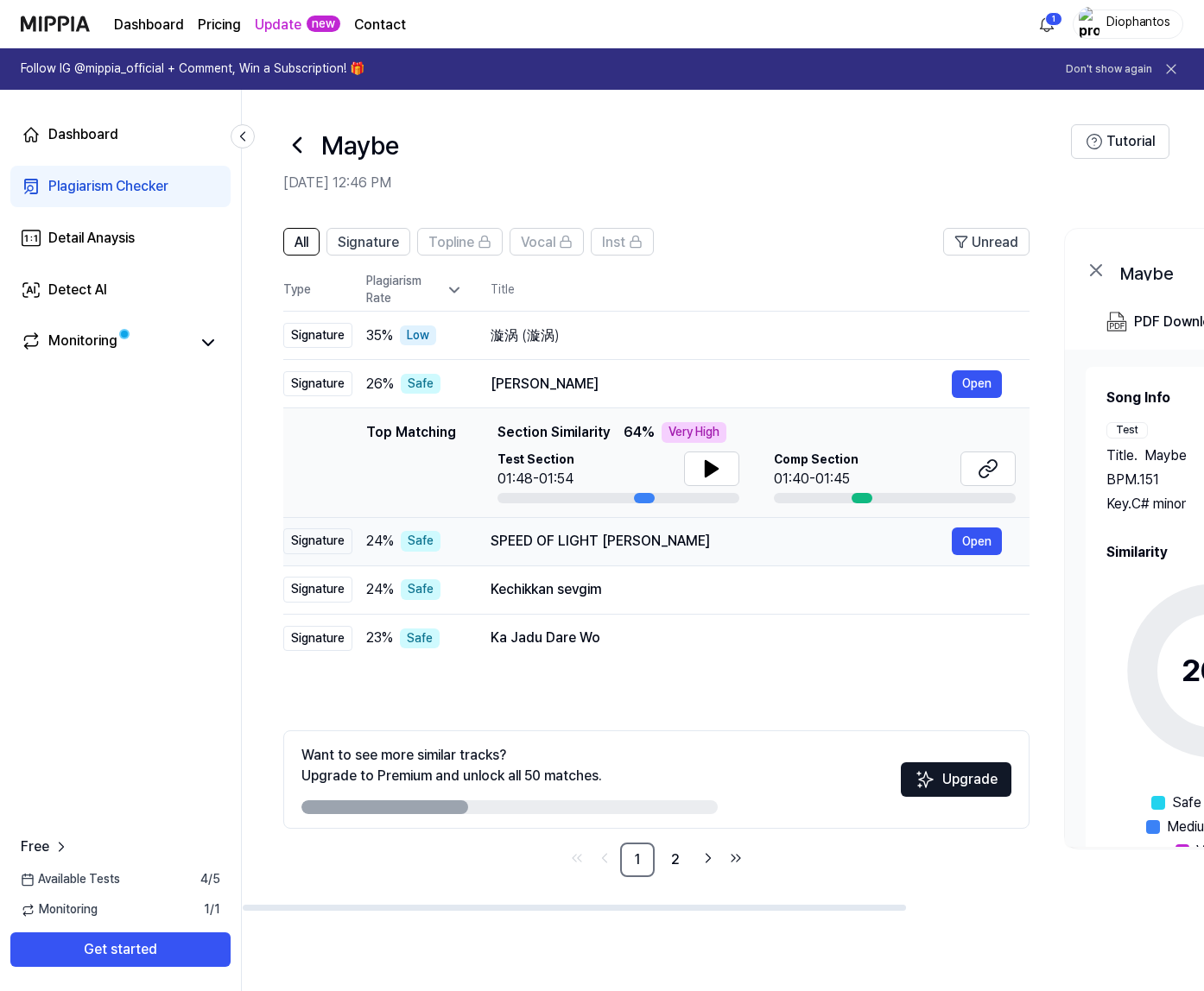
click at [630, 548] on div "SPEED OF LIGHT 제이오원" at bounding box center [722, 541] width 461 height 21
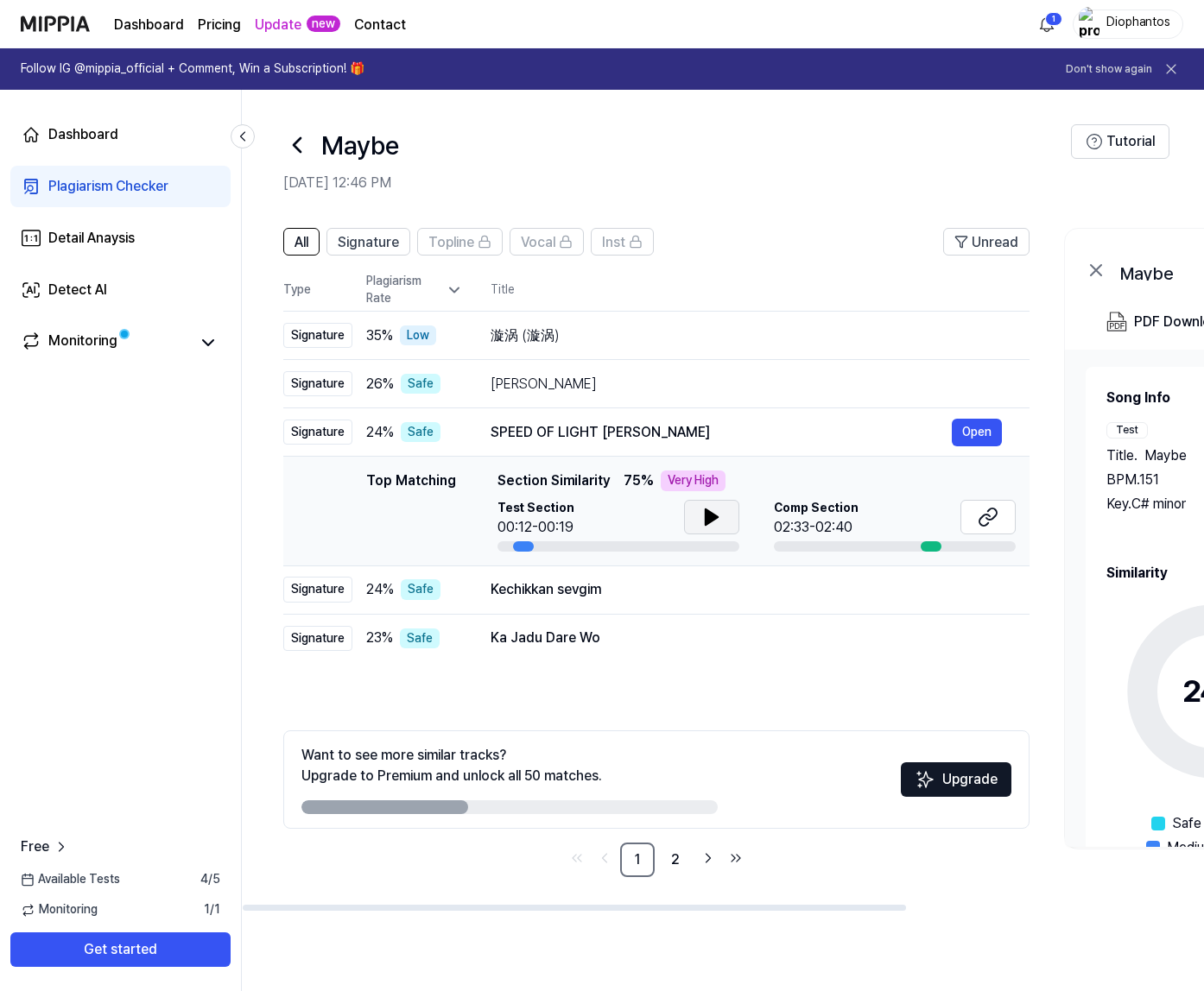
click at [715, 513] on icon at bounding box center [712, 517] width 21 height 21
click at [999, 507] on button at bounding box center [989, 517] width 55 height 34
click at [622, 587] on div "Kechikkan sevgim" at bounding box center [722, 590] width 461 height 21
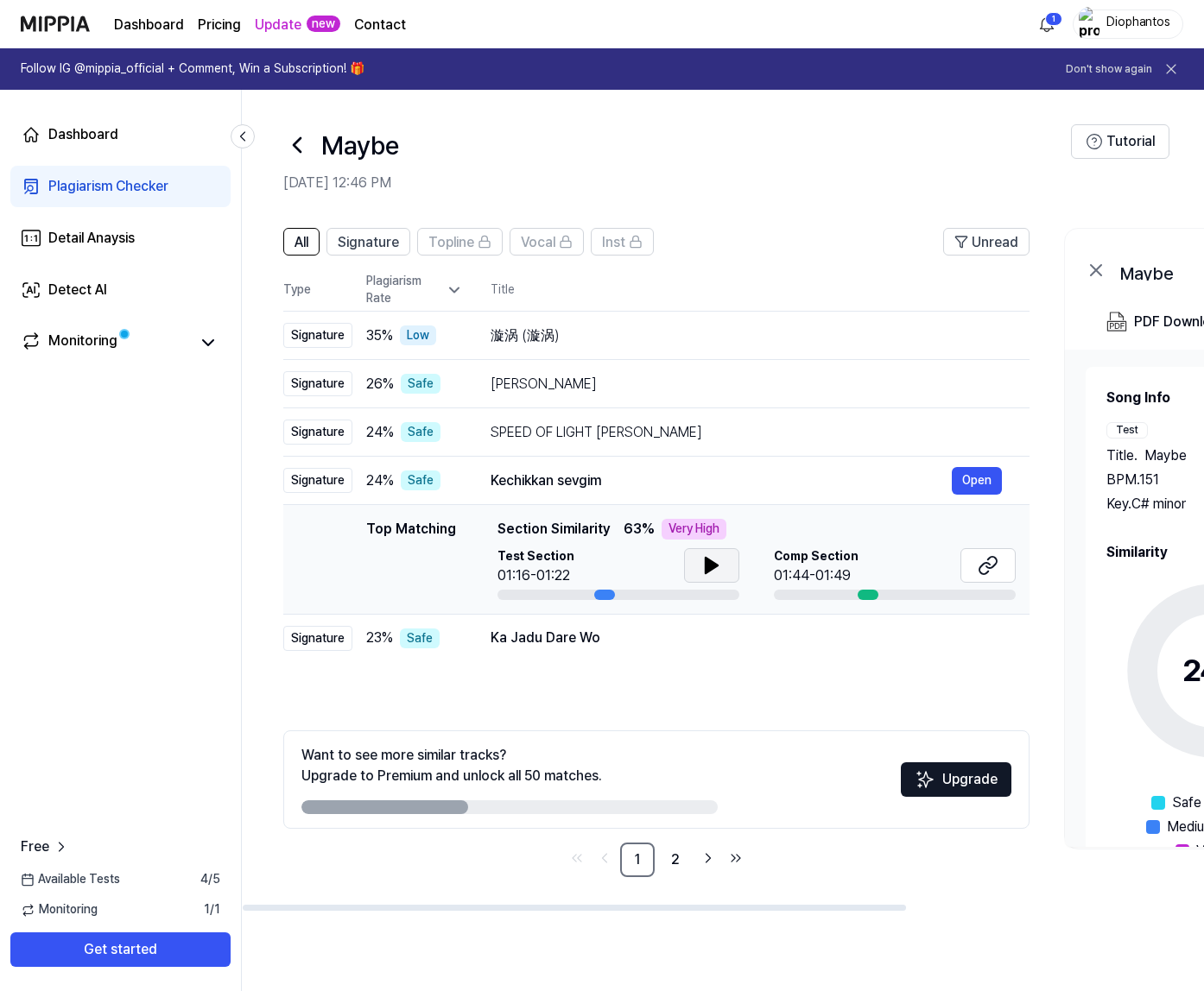
click at [694, 568] on button at bounding box center [712, 565] width 55 height 34
click at [982, 569] on icon at bounding box center [989, 566] width 21 height 21
click at [467, 625] on td "Ka Jadu Dare Wo Open" at bounding box center [746, 637] width 566 height 49
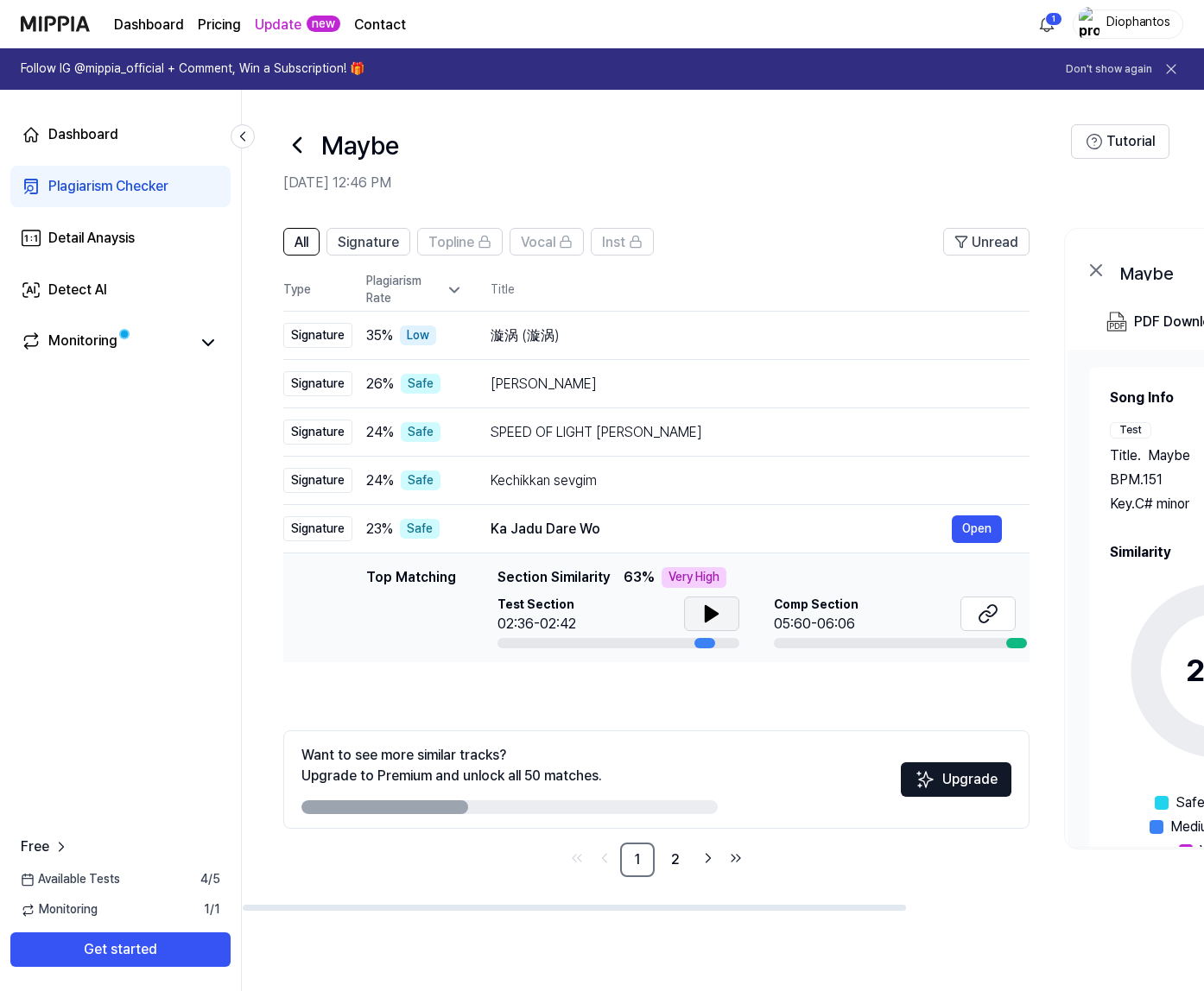
click at [705, 606] on icon at bounding box center [711, 614] width 12 height 15
click at [986, 612] on icon at bounding box center [985, 617] width 10 height 11
click at [173, 142] on link "Dashboard" at bounding box center [120, 134] width 220 height 41
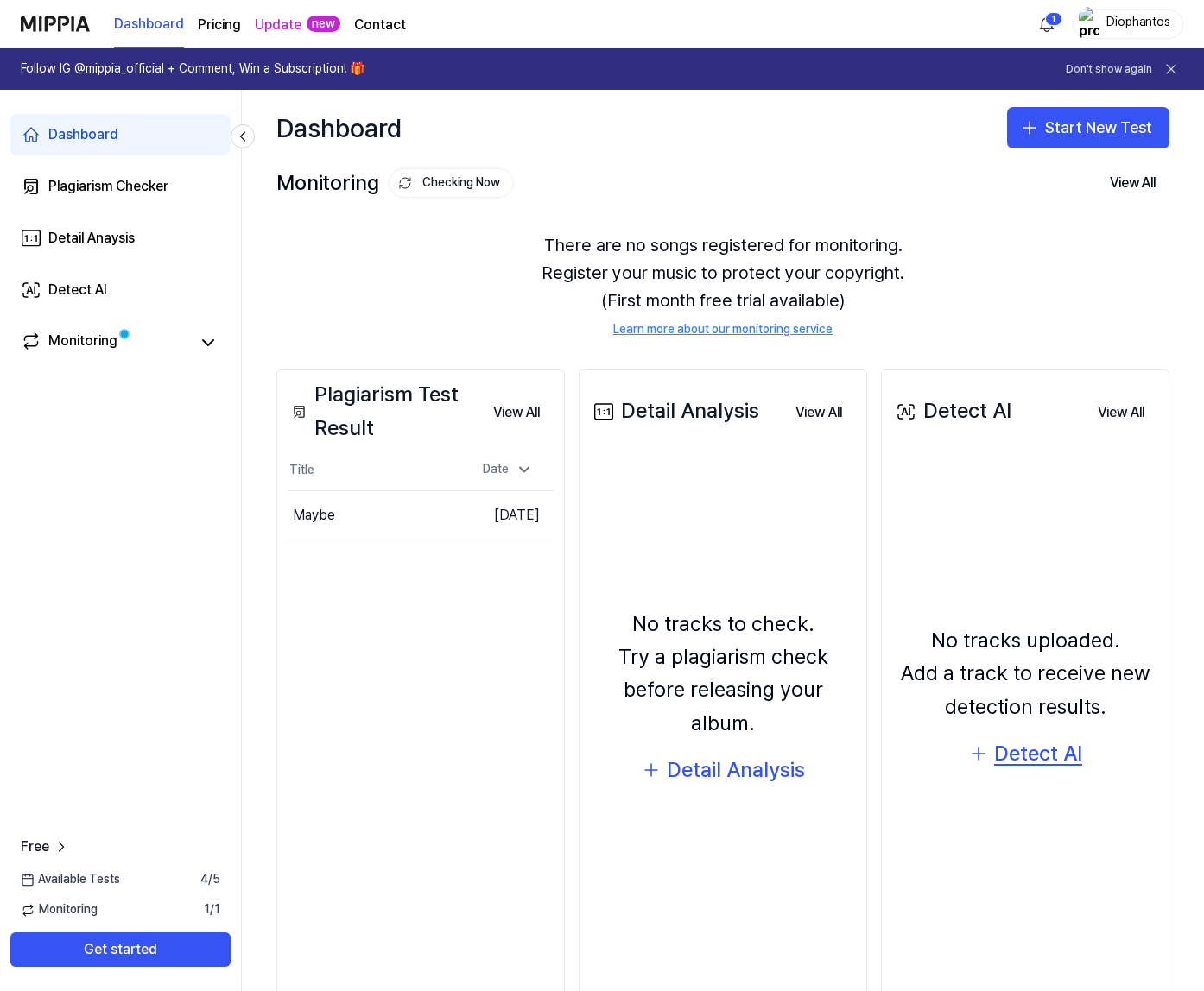
click at [1017, 753] on div "Detect AI" at bounding box center [1038, 754] width 88 height 32
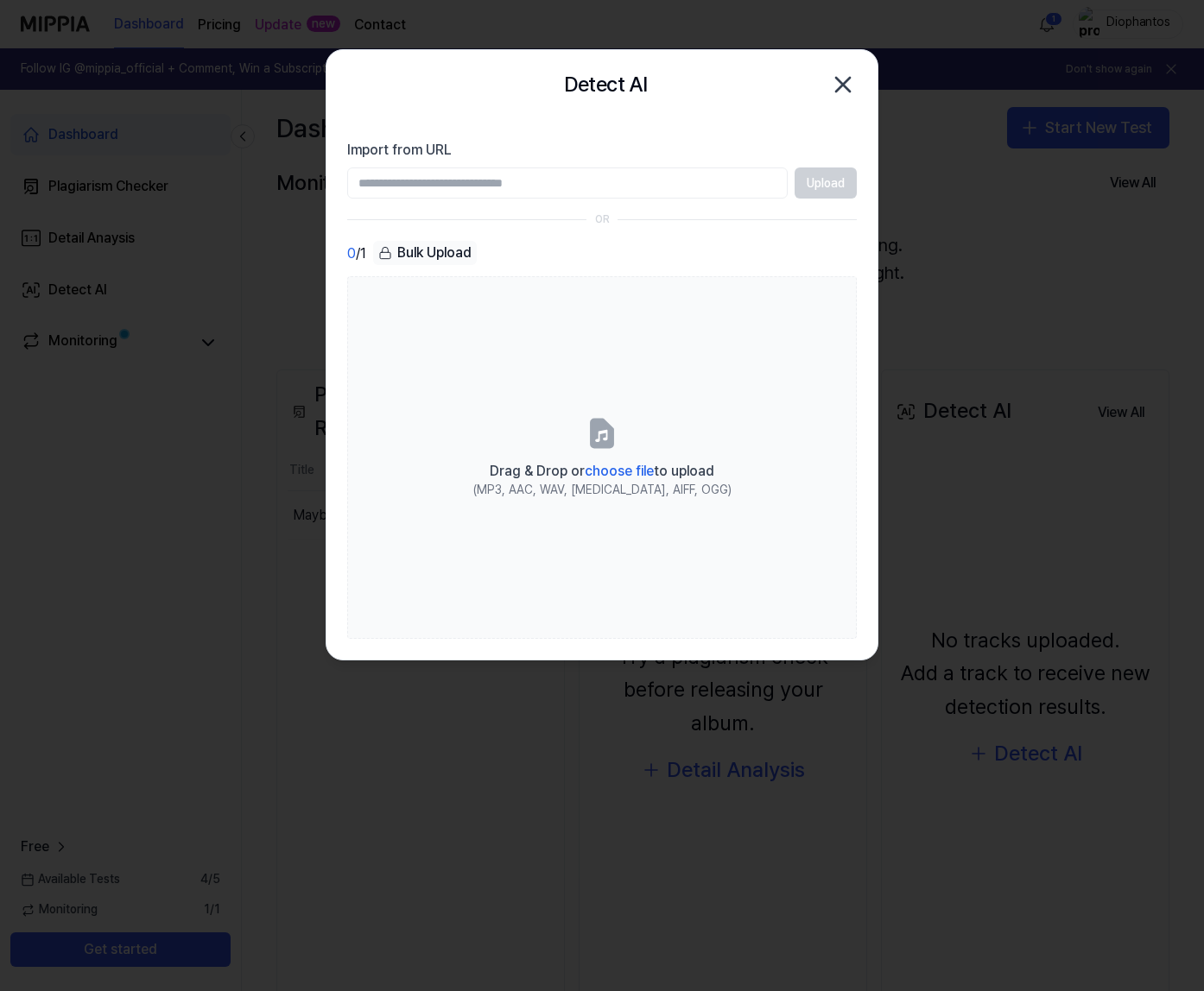
click at [831, 80] on icon "button" at bounding box center [843, 84] width 28 height 28
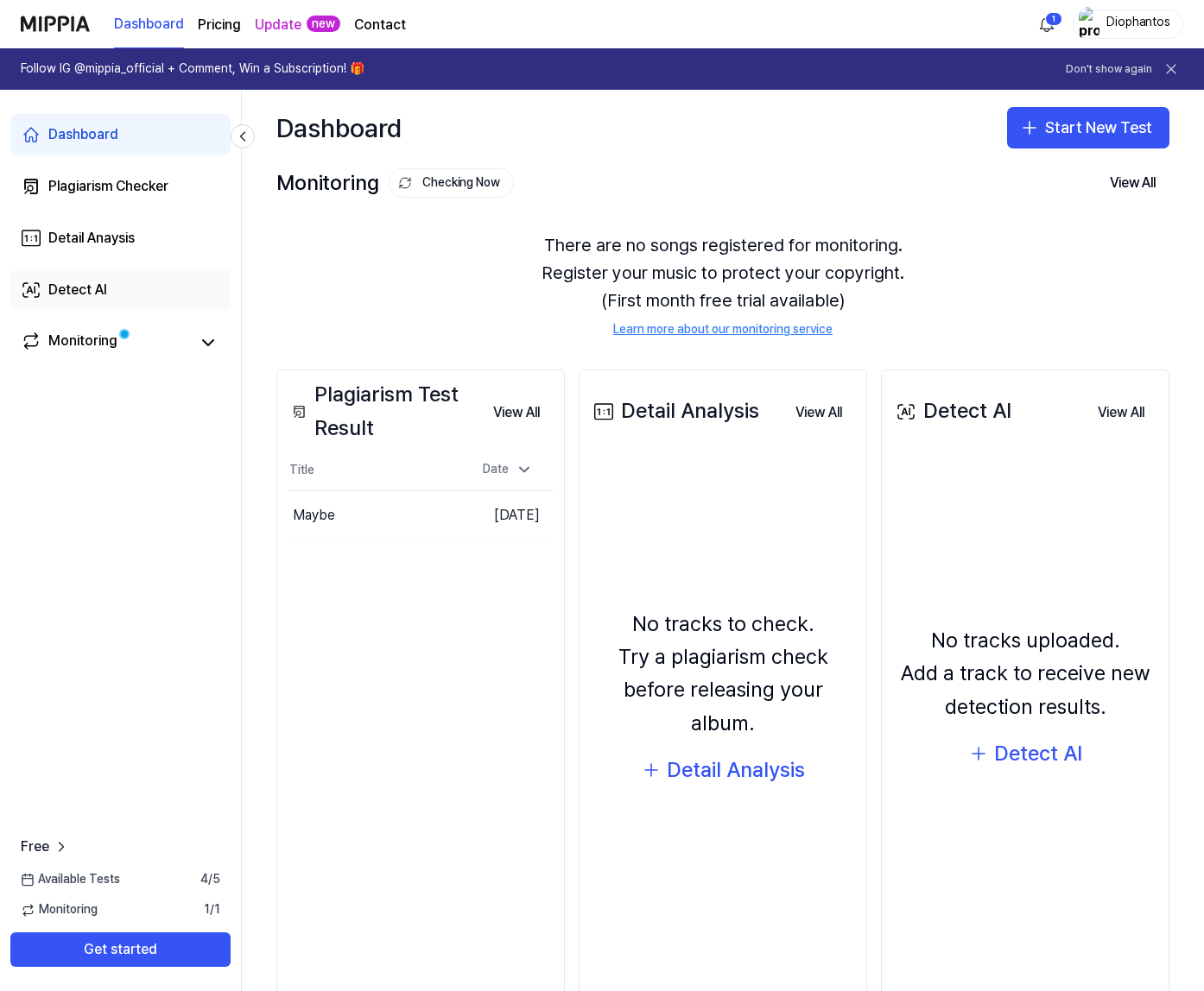
click at [114, 286] on link "Detect AI" at bounding box center [120, 290] width 220 height 41
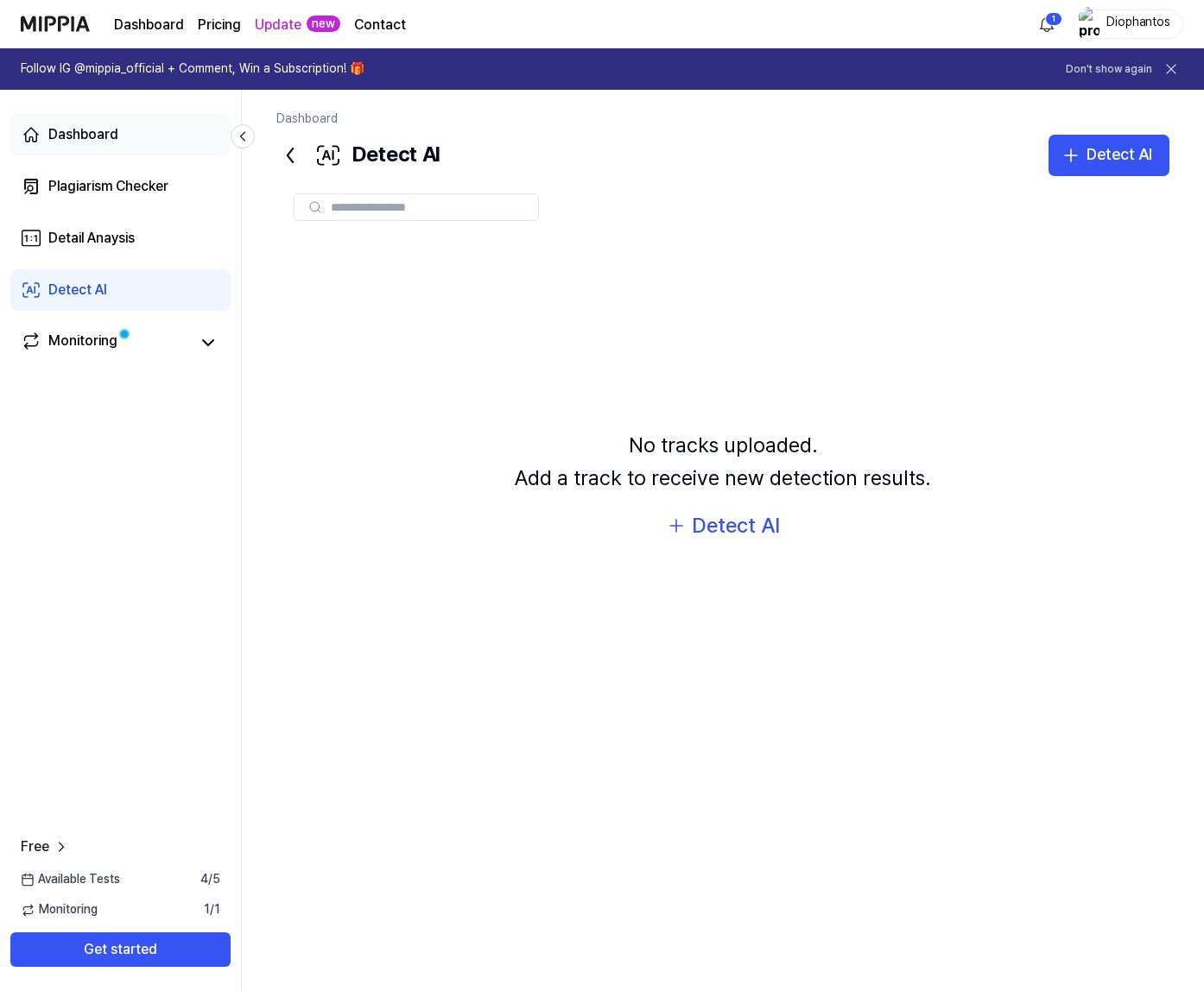
click at [92, 137] on div "Dashboard" at bounding box center [83, 134] width 70 height 21
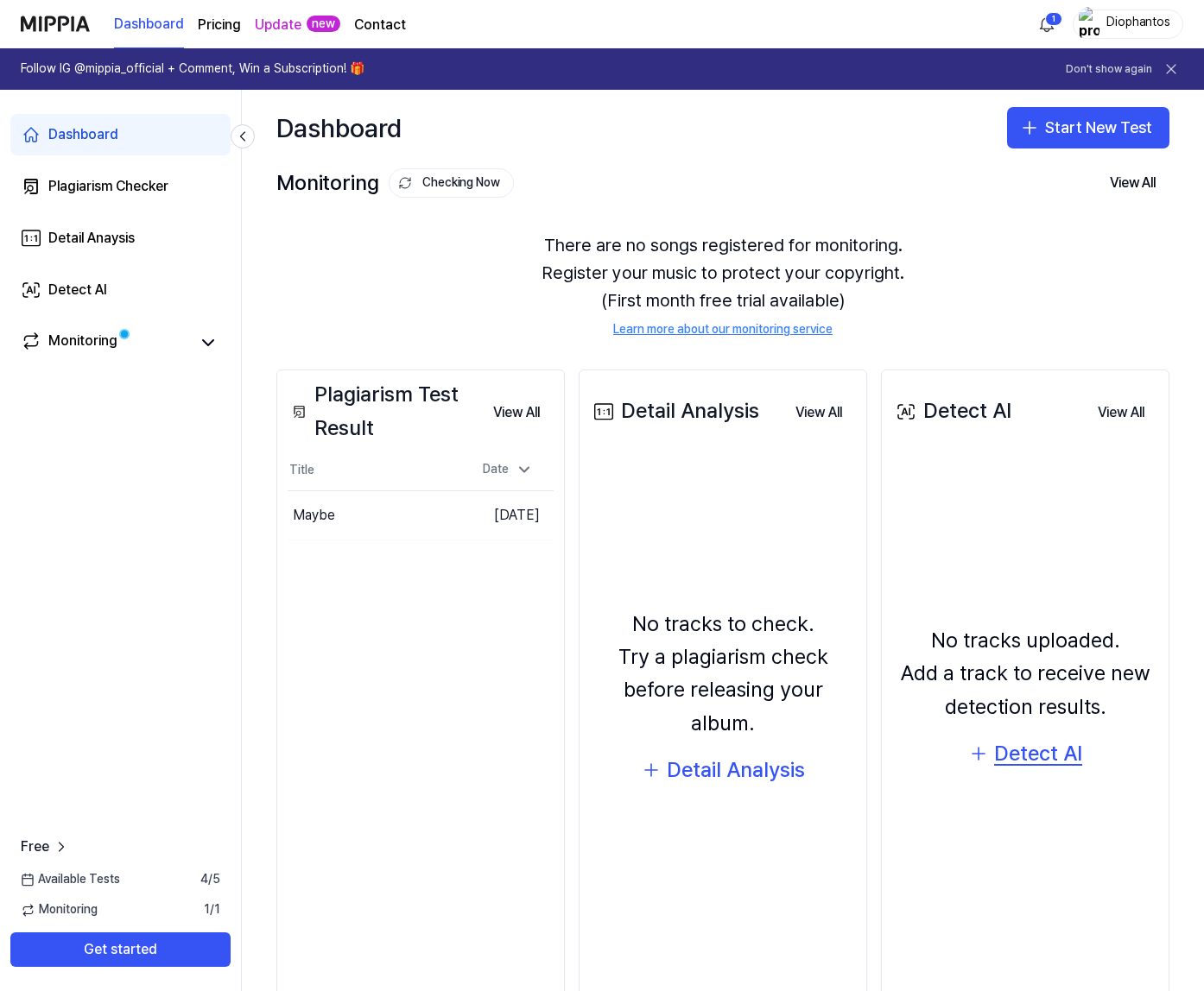
click at [1042, 760] on div "Detect AI" at bounding box center [1038, 754] width 88 height 32
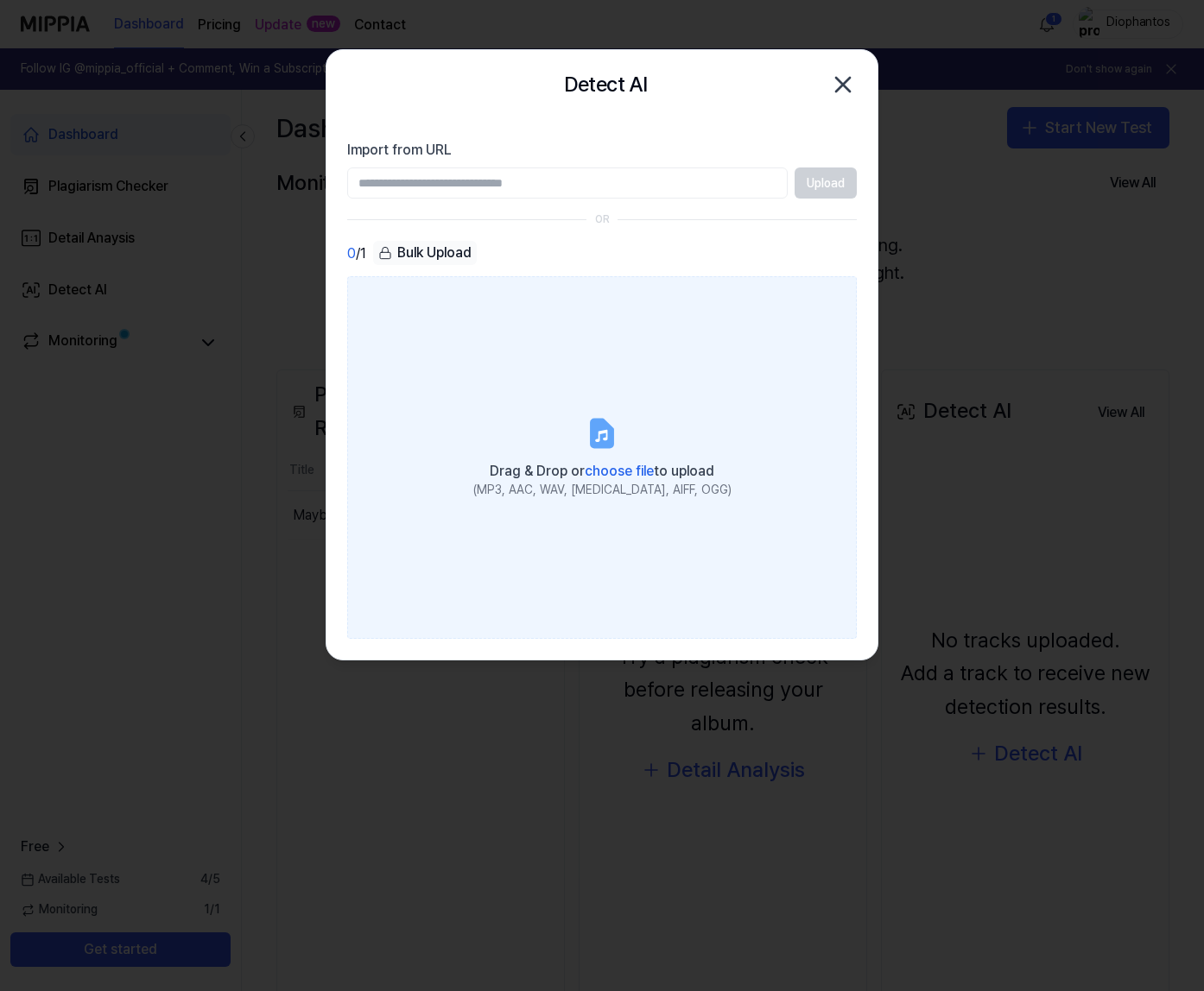
click at [583, 446] on label "Drag & Drop or choose file to upload (MP3, AAC, WAV, FLAC, AIFF, OGG)" at bounding box center [602, 457] width 510 height 363
click at [0, 0] on input "Drag & Drop or choose file to upload (MP3, AAC, WAV, FLAC, AIFF, OGG)" at bounding box center [0, 0] width 0 height 0
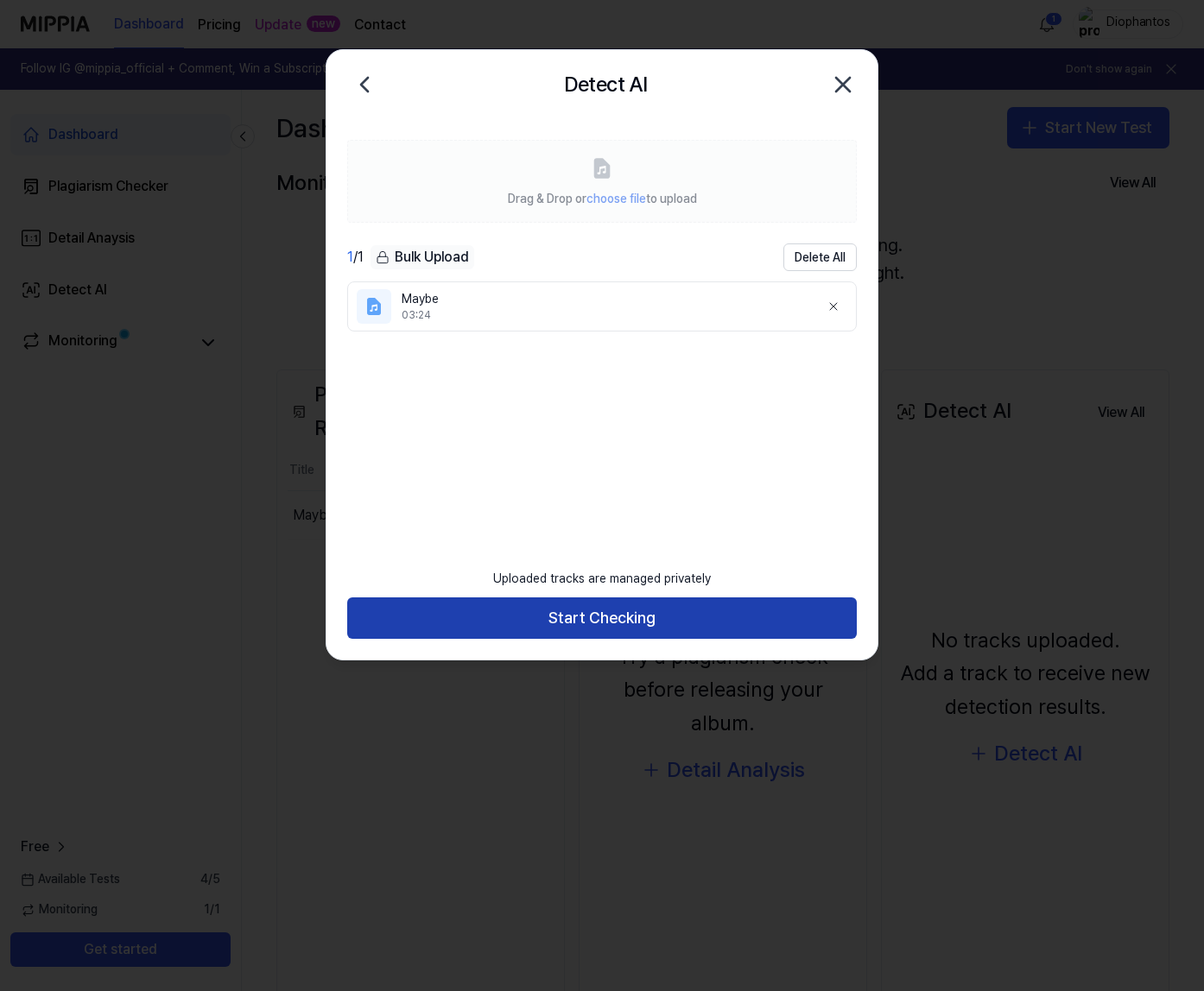
click at [622, 621] on button "Start Checking" at bounding box center [602, 617] width 510 height 41
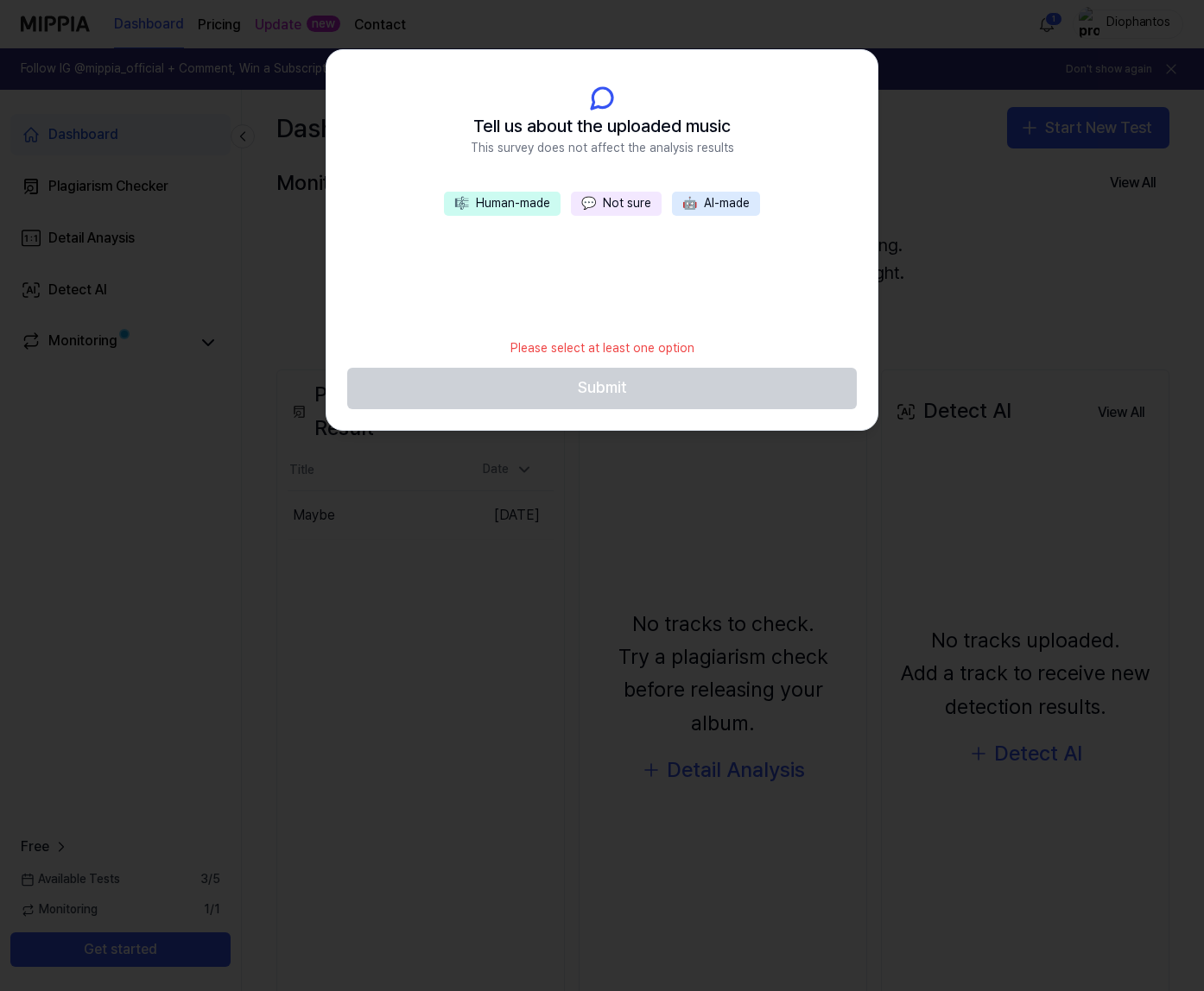
click at [516, 203] on button "🎼 Human-made" at bounding box center [502, 203] width 116 height 24
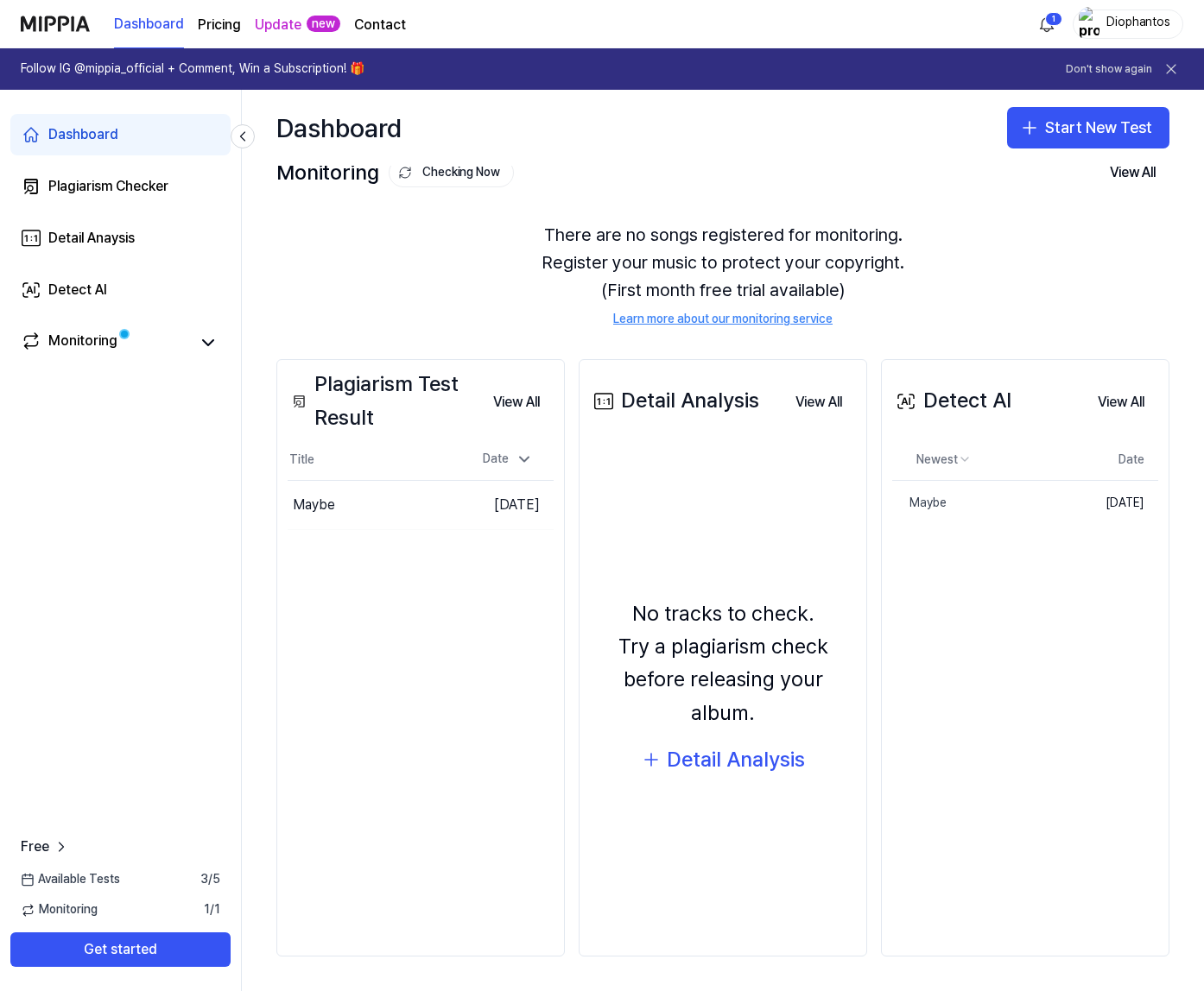
scroll to position [10, 0]
click at [1003, 505] on button "Delete" at bounding box center [1022, 504] width 71 height 28
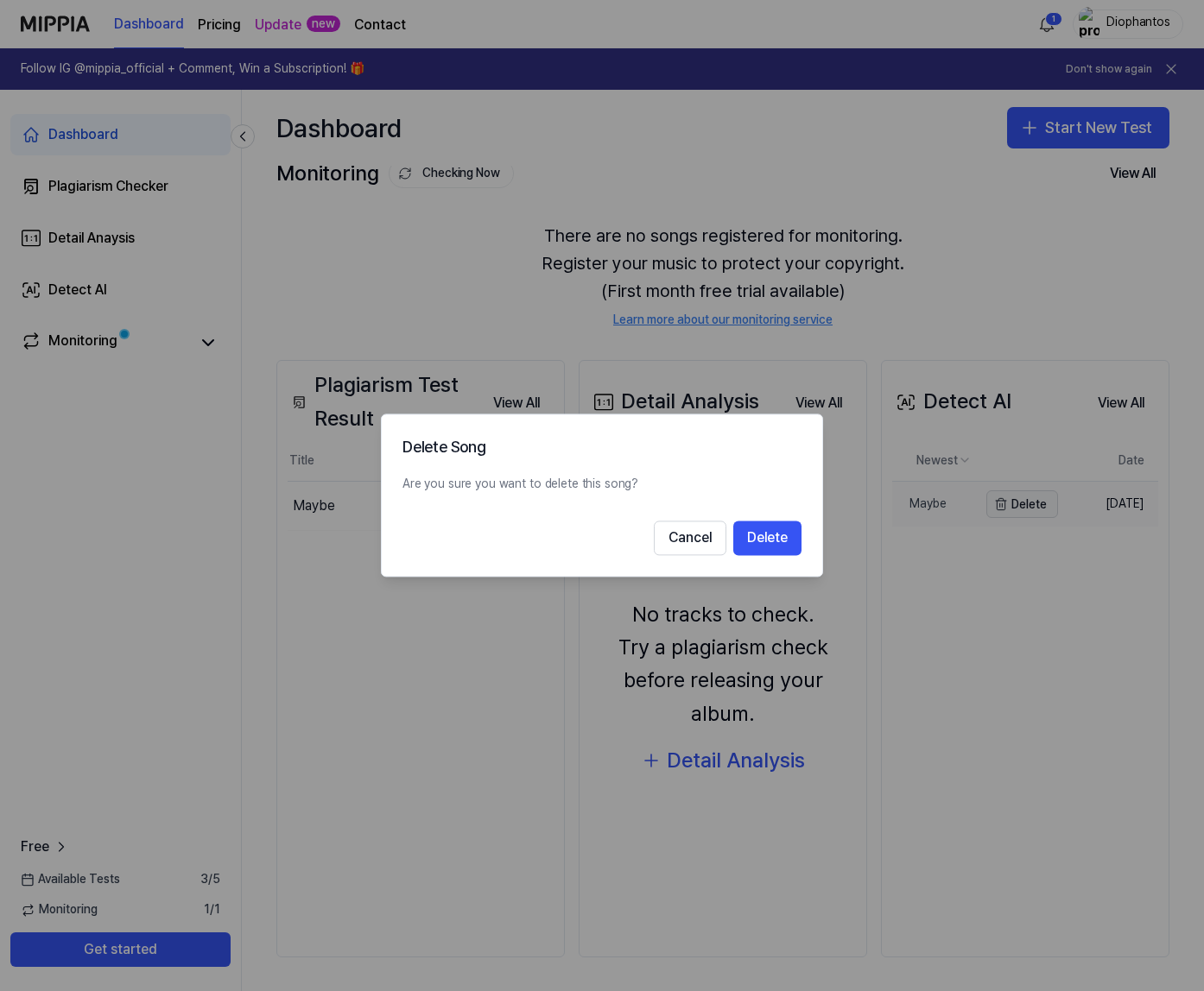
click at [1003, 505] on div at bounding box center [602, 496] width 1204 height 991
click at [684, 532] on button "Cancel" at bounding box center [690, 538] width 72 height 34
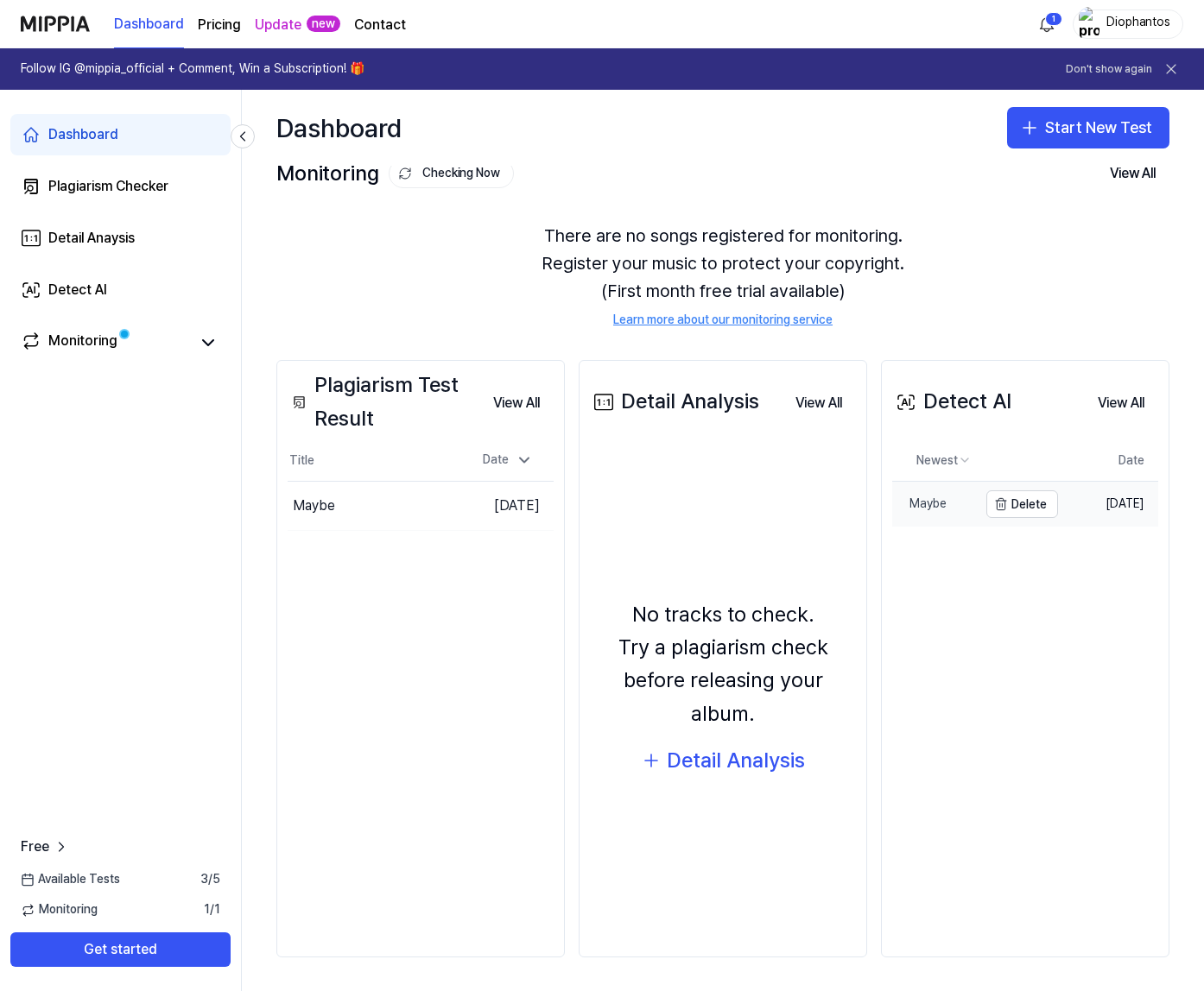
click at [933, 508] on div "Maybe" at bounding box center [919, 504] width 54 height 17
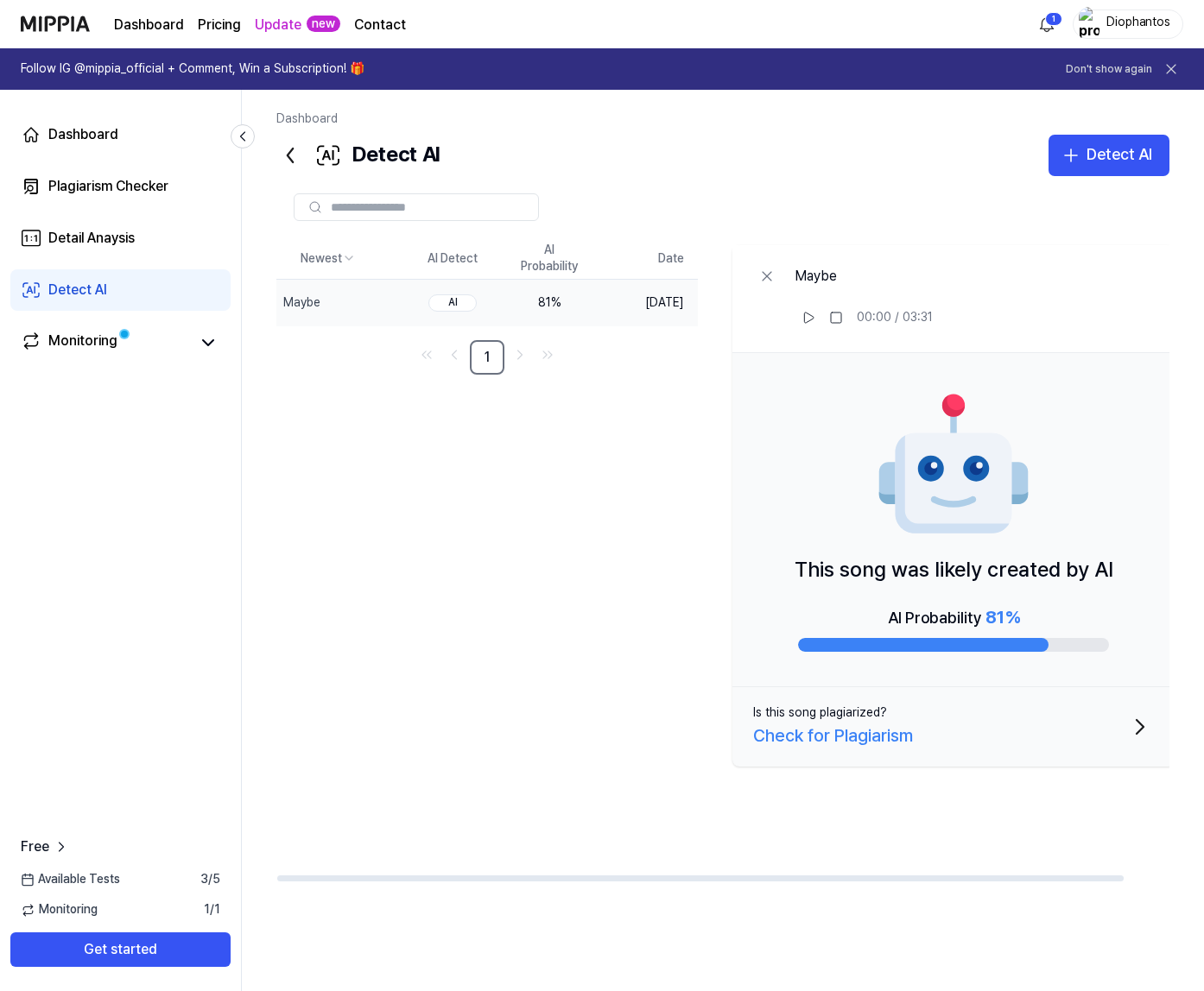
click at [911, 739] on div "Check for Plagiarism" at bounding box center [833, 736] width 160 height 28
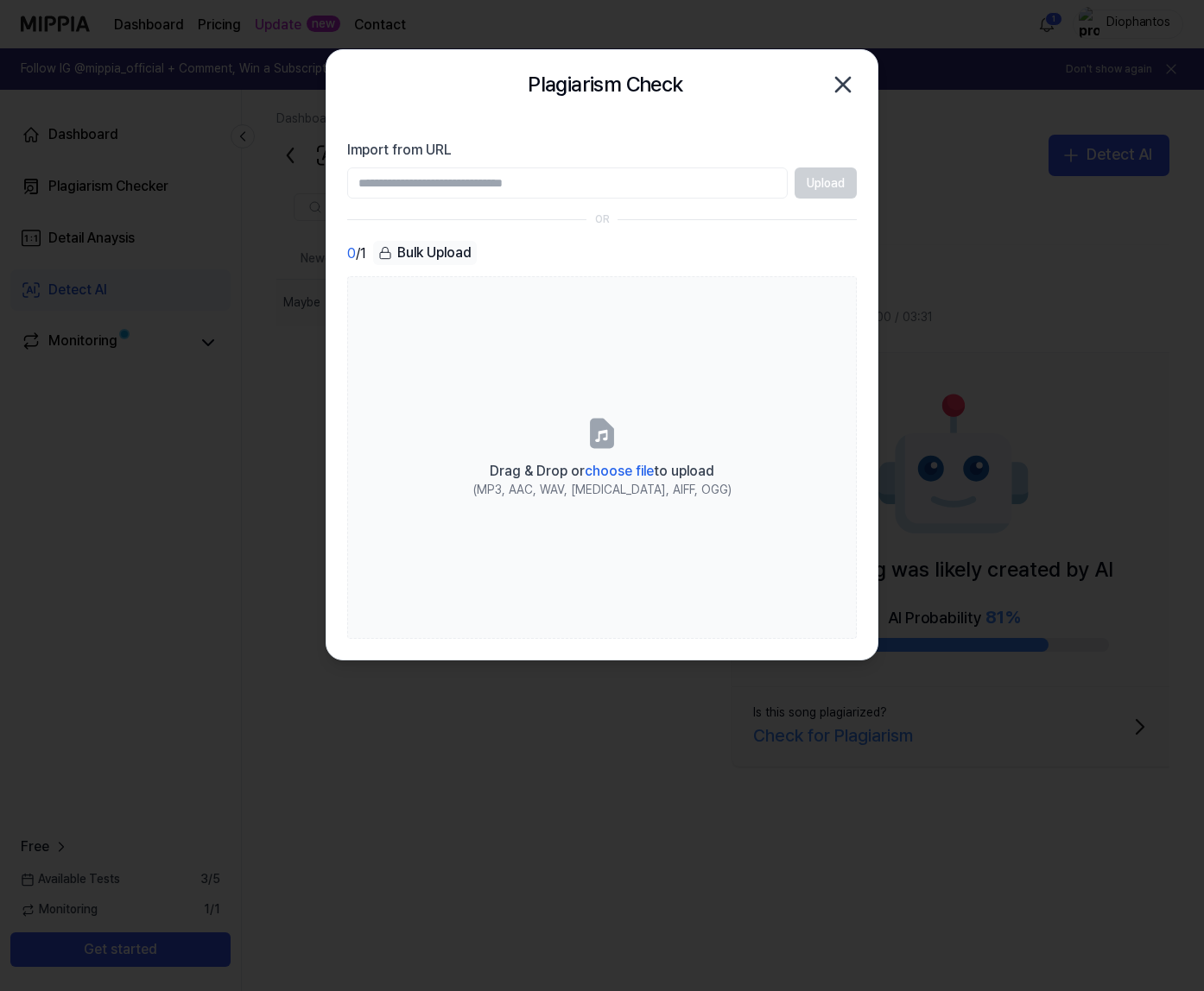
click at [851, 83] on icon "button" at bounding box center [843, 84] width 28 height 28
